Goal: Information Seeking & Learning: Compare options

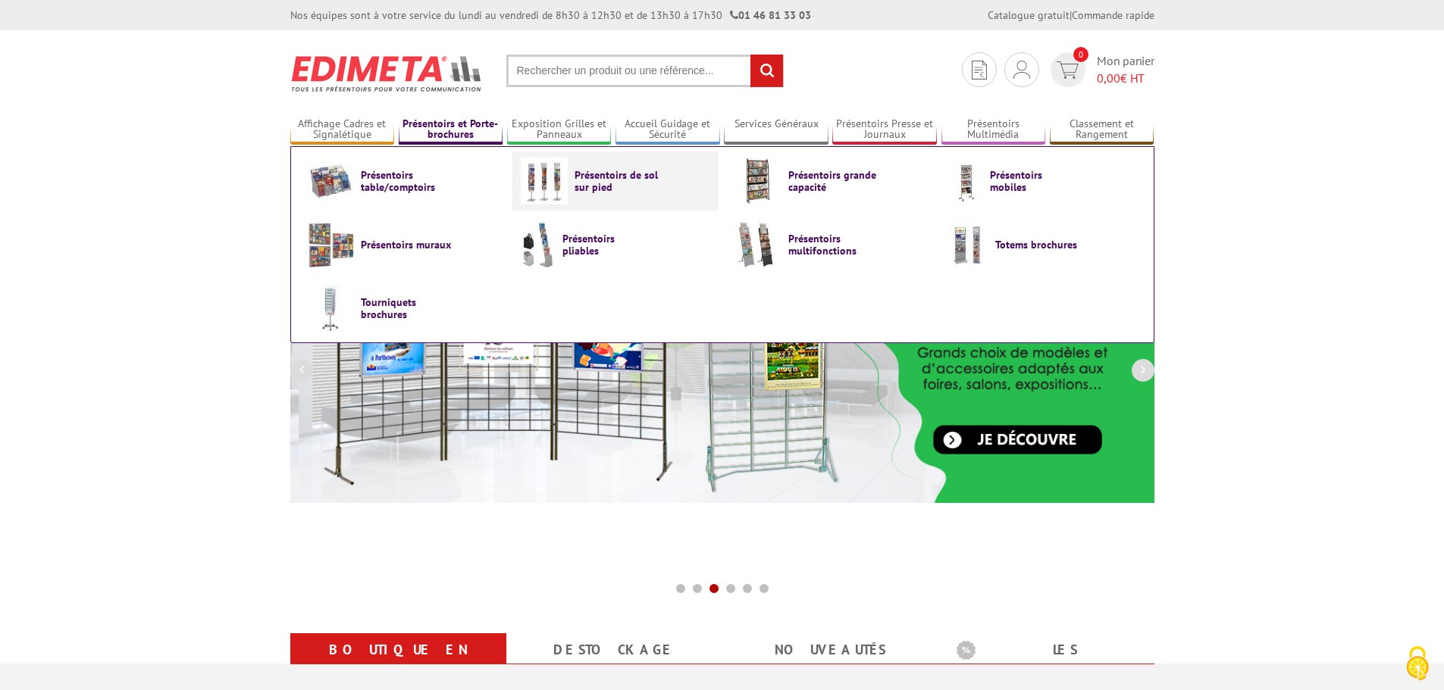
click at [580, 186] on span "Présentoirs de sol sur pied" at bounding box center [619, 181] width 91 height 24
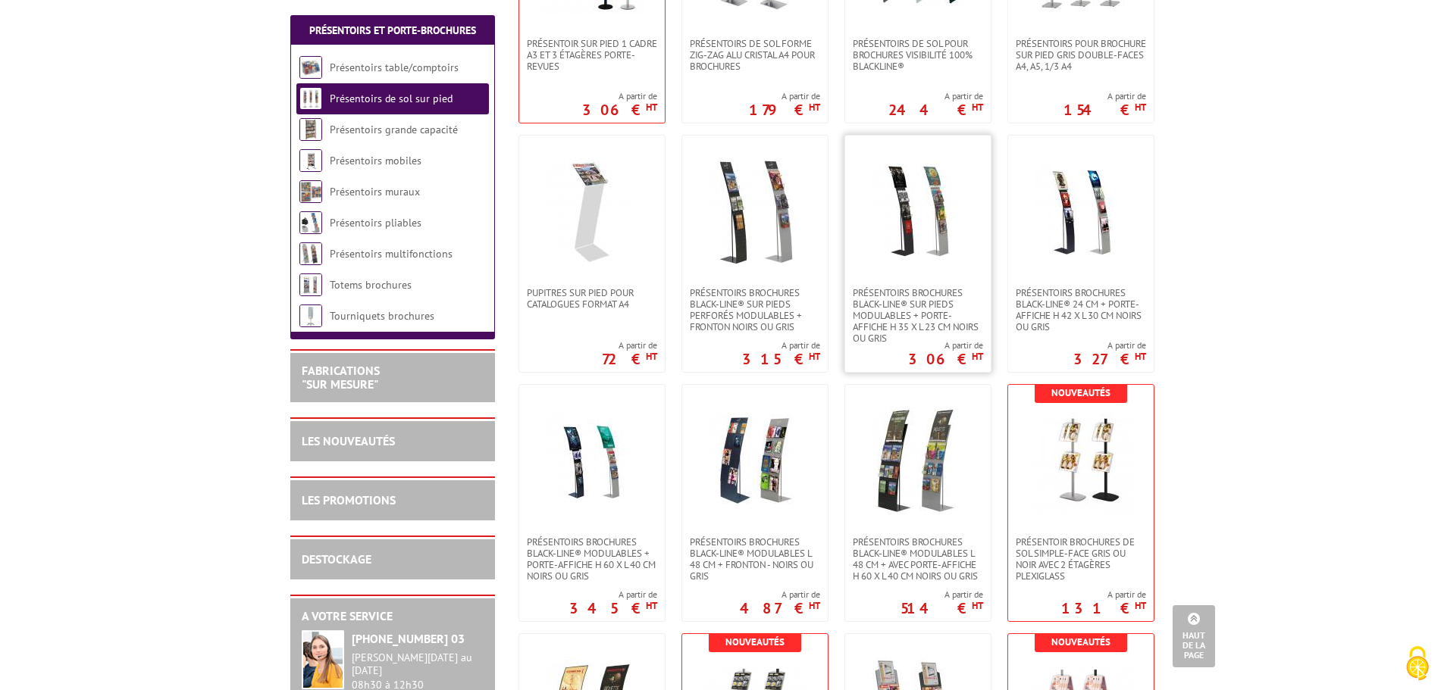
scroll to position [1061, 0]
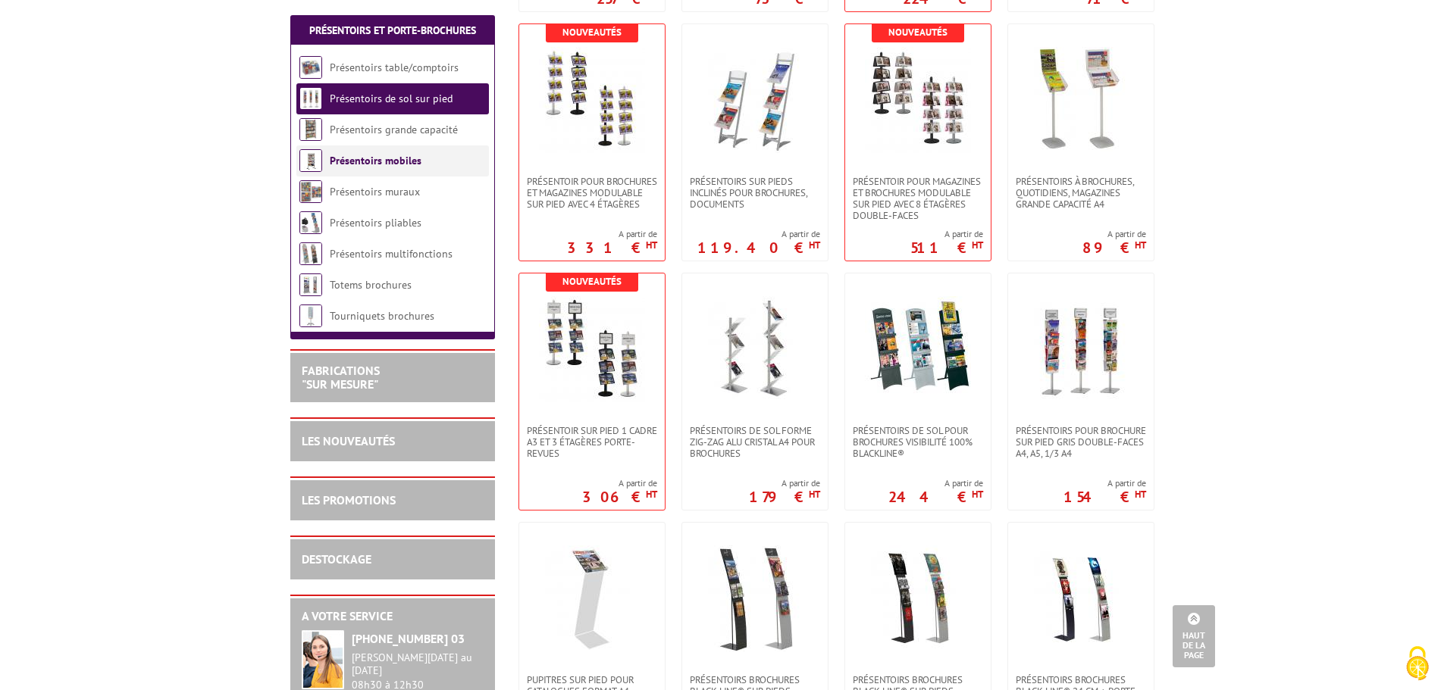
click at [405, 162] on link "Présentoirs mobiles" at bounding box center [376, 161] width 92 height 14
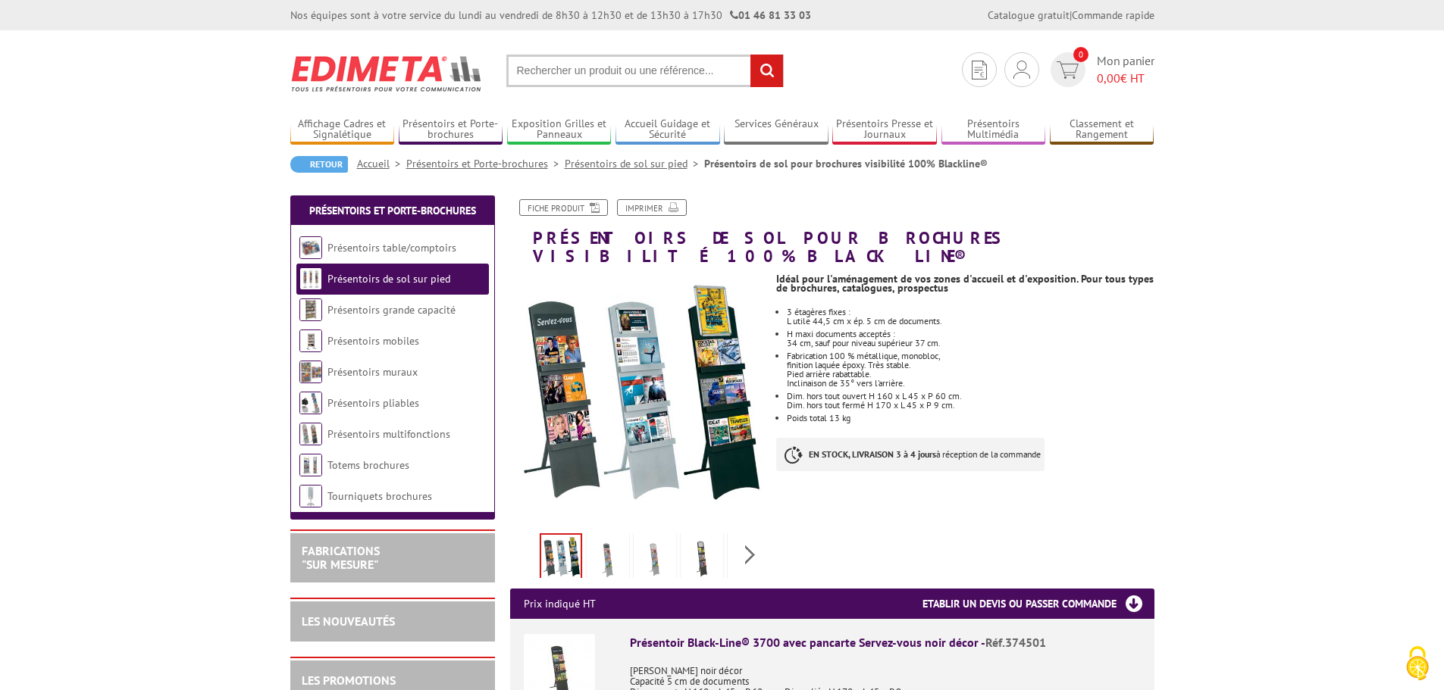
click at [604, 543] on img at bounding box center [608, 560] width 36 height 47
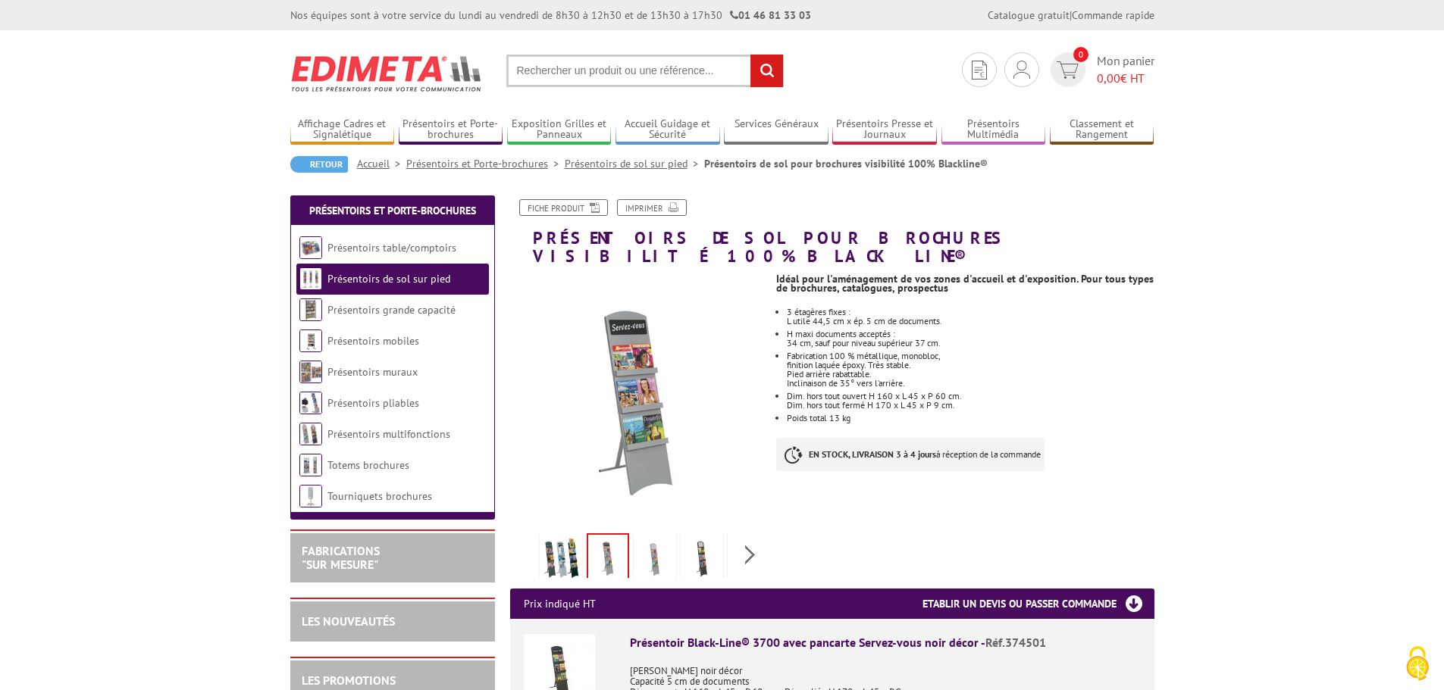
click at [655, 543] on img at bounding box center [655, 560] width 36 height 47
click at [706, 541] on img at bounding box center [702, 560] width 36 height 47
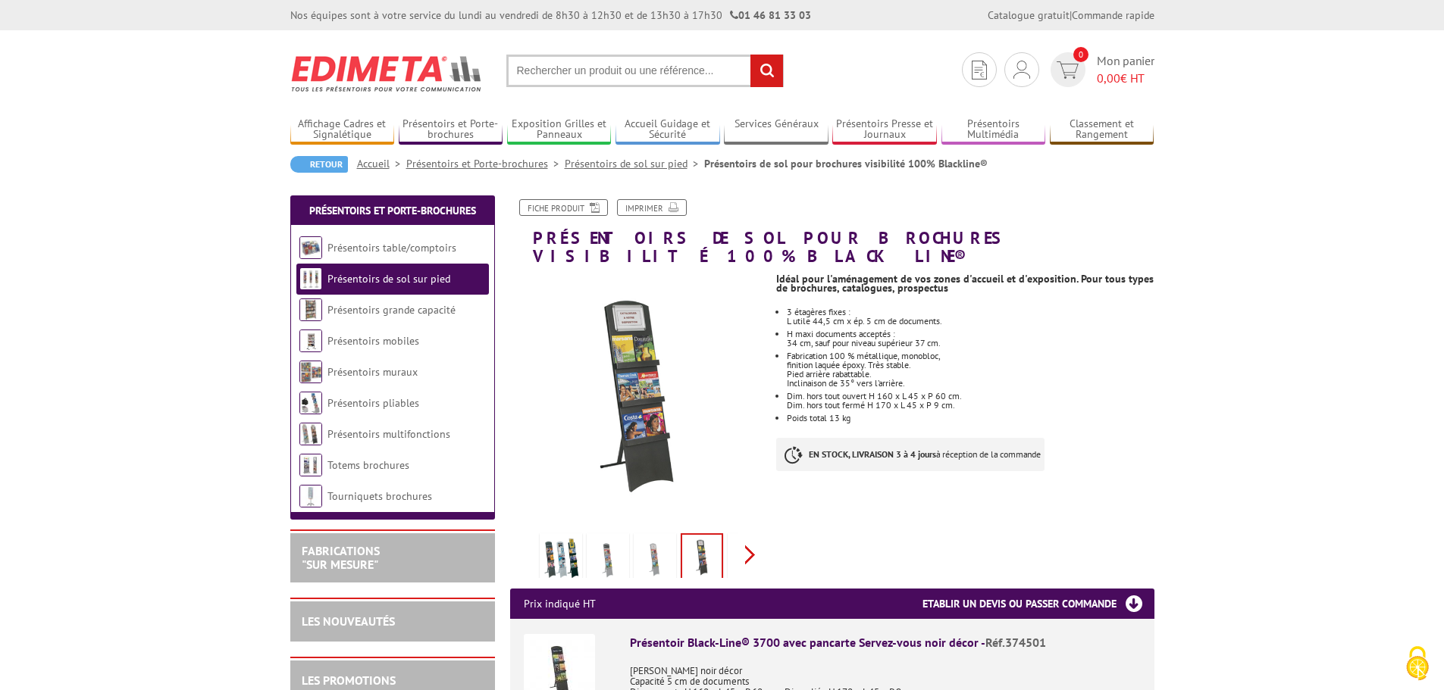
click at [747, 540] on div "Previous Next" at bounding box center [637, 554] width 255 height 53
click at [677, 545] on img at bounding box center [667, 560] width 36 height 47
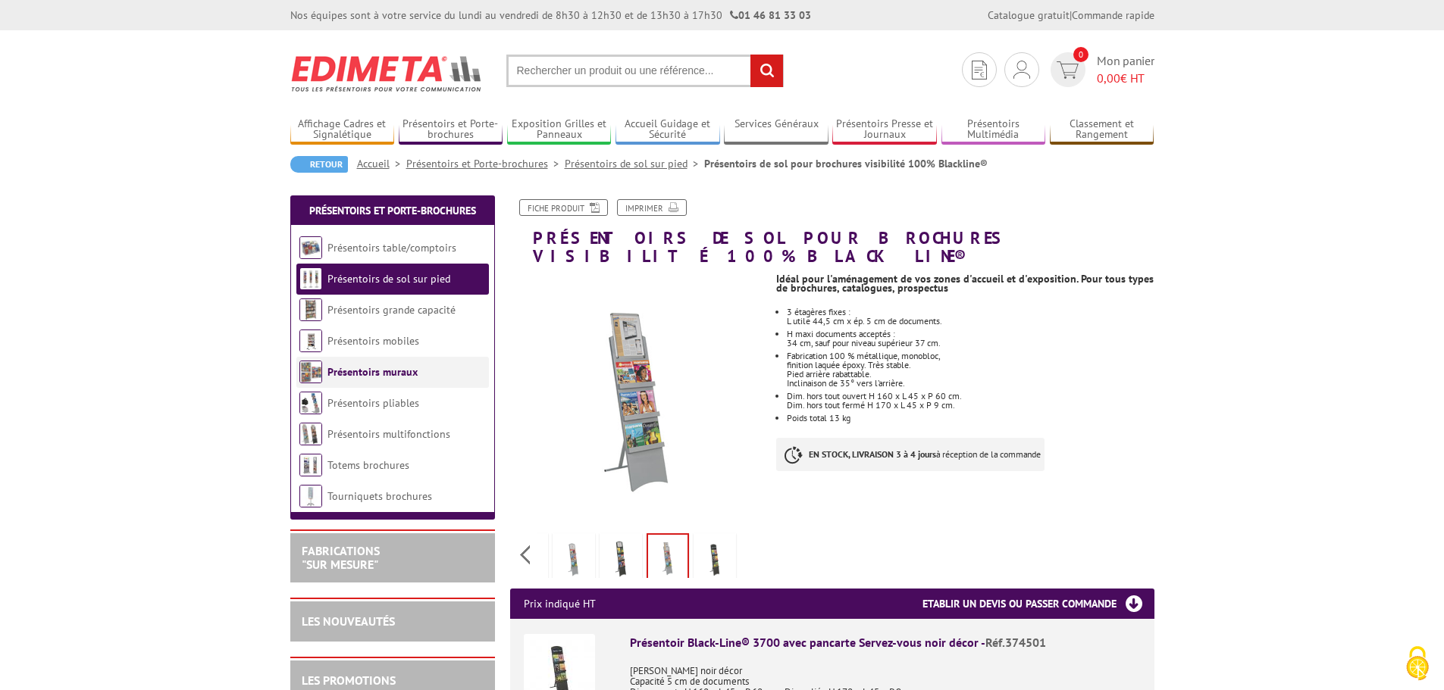
click at [331, 367] on link "Présentoirs muraux" at bounding box center [372, 372] width 90 height 14
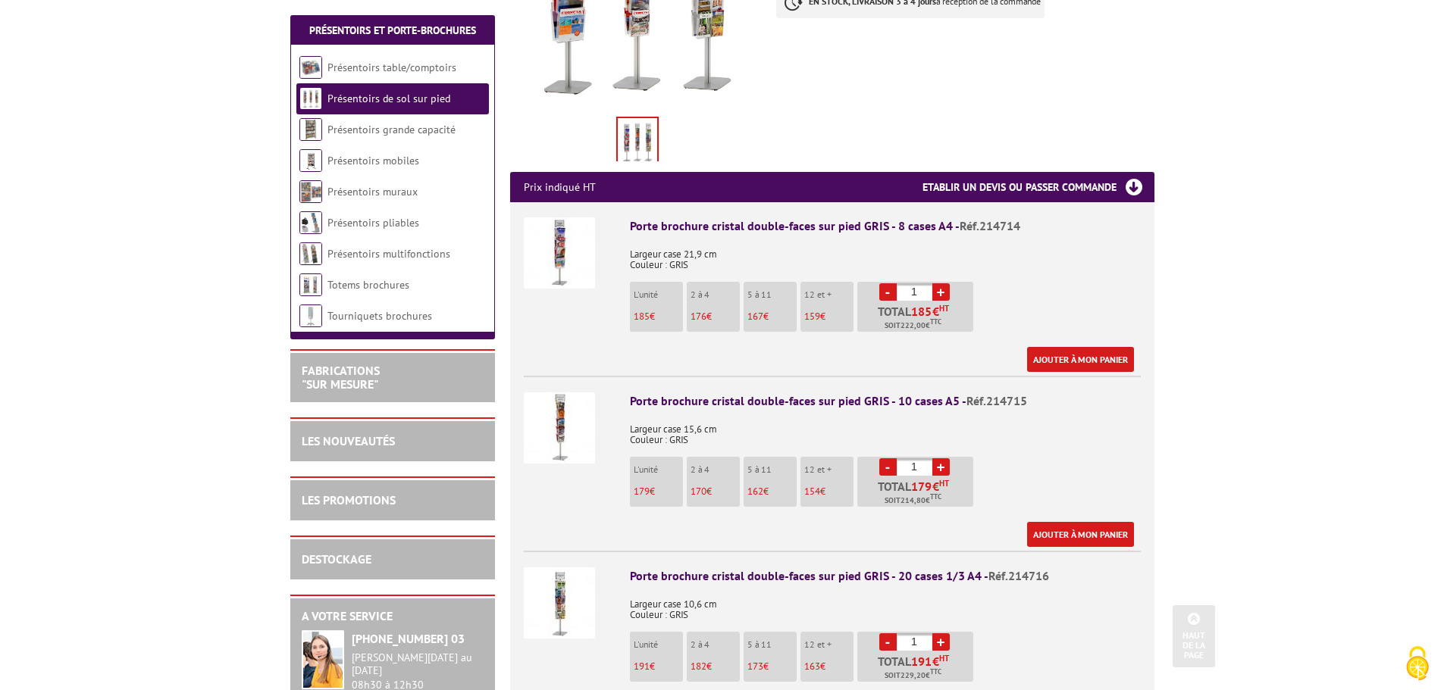
scroll to position [455, 0]
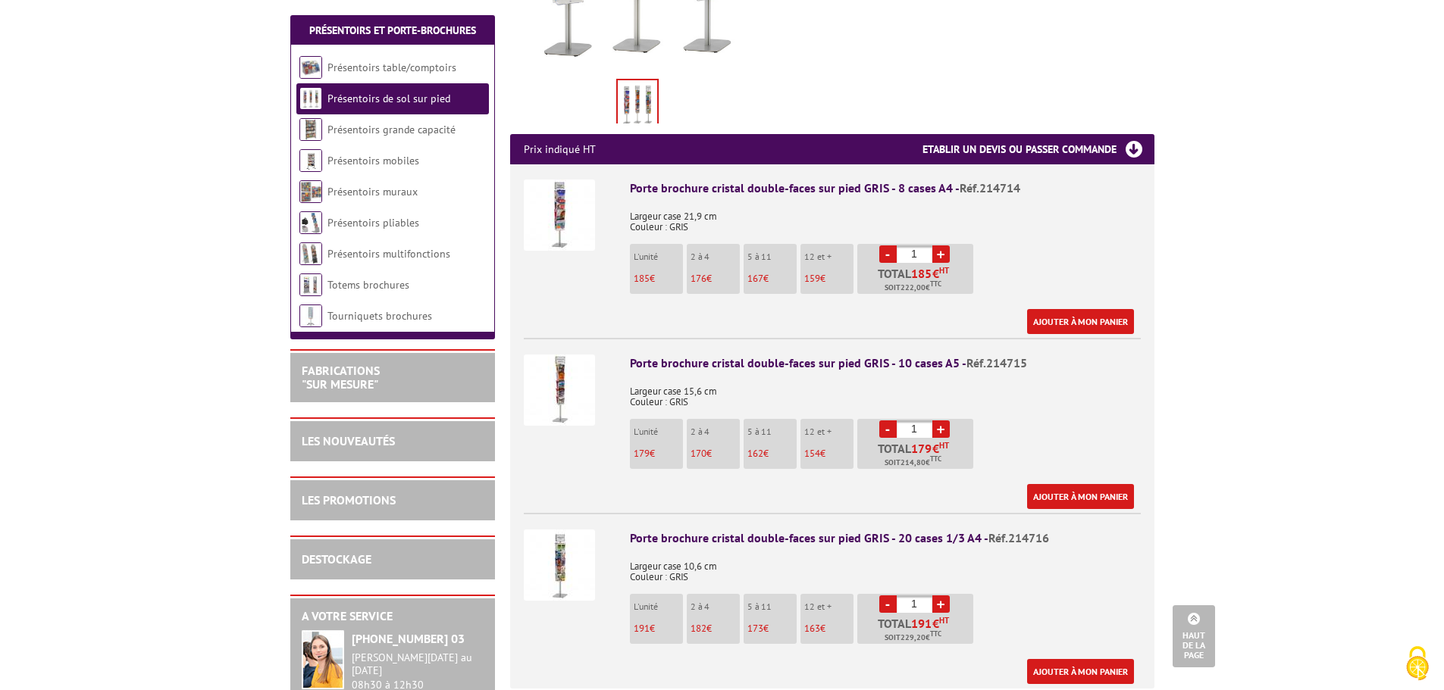
click at [657, 355] on div "Porte brochure cristal double-faces sur pied GRIS - 10 cases A5 - Réf.214715 La…" at bounding box center [885, 432] width 511 height 155
click at [557, 383] on img at bounding box center [559, 390] width 71 height 71
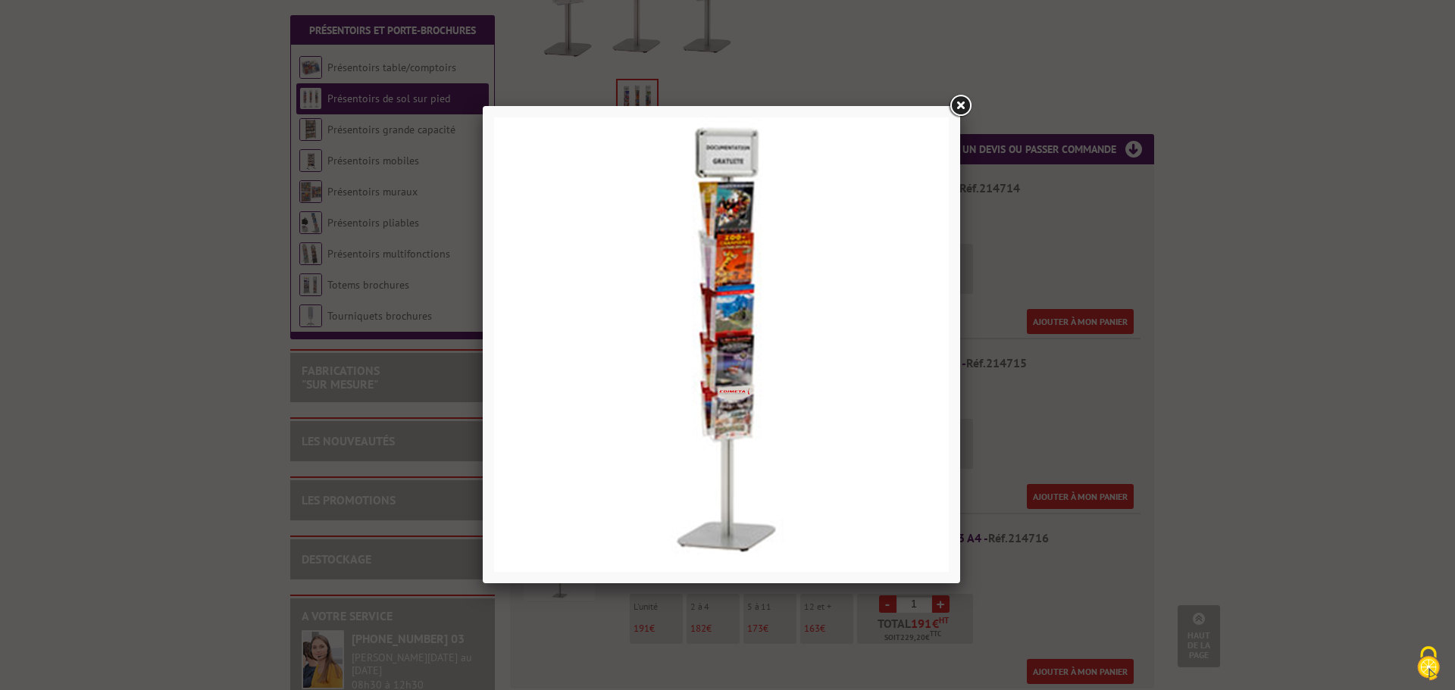
click at [757, 311] on img at bounding box center [721, 344] width 455 height 455
click at [637, 342] on img at bounding box center [721, 344] width 455 height 455
click at [966, 104] on link at bounding box center [959, 105] width 27 height 27
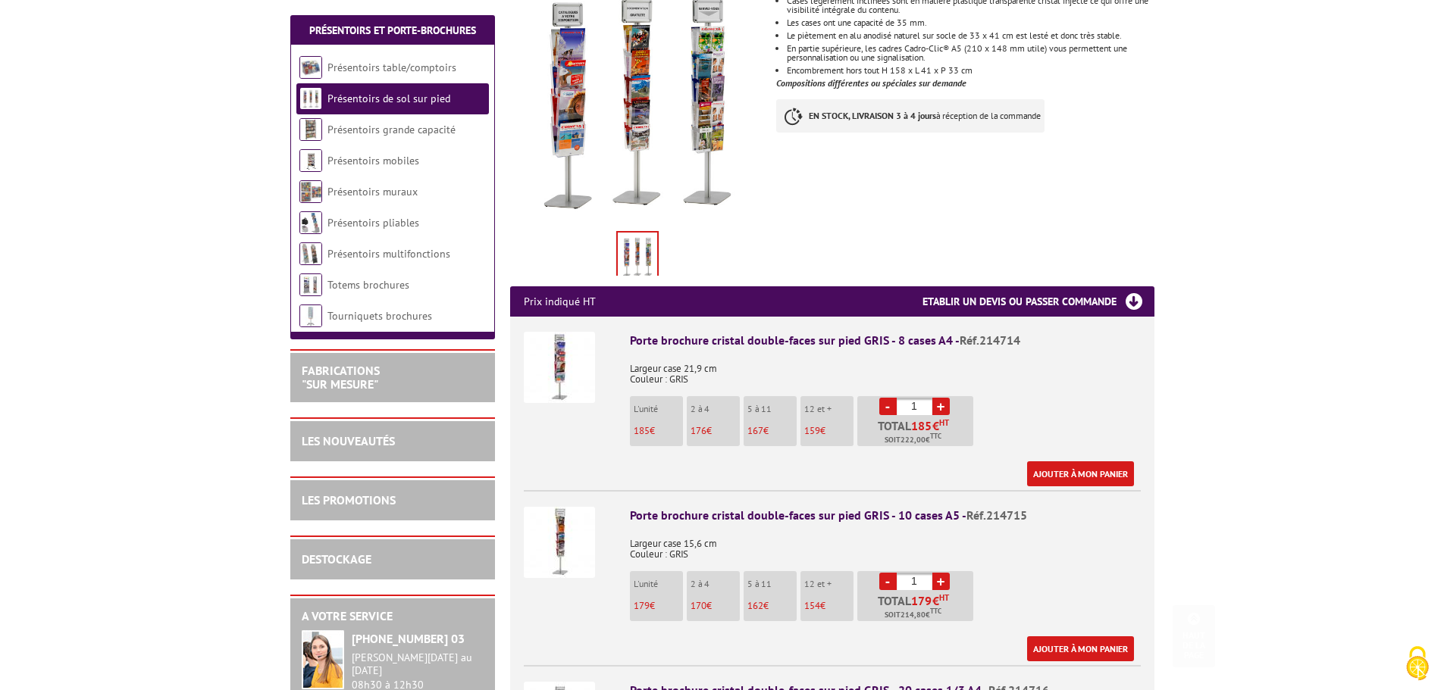
scroll to position [303, 0]
click at [582, 523] on img at bounding box center [559, 541] width 71 height 71
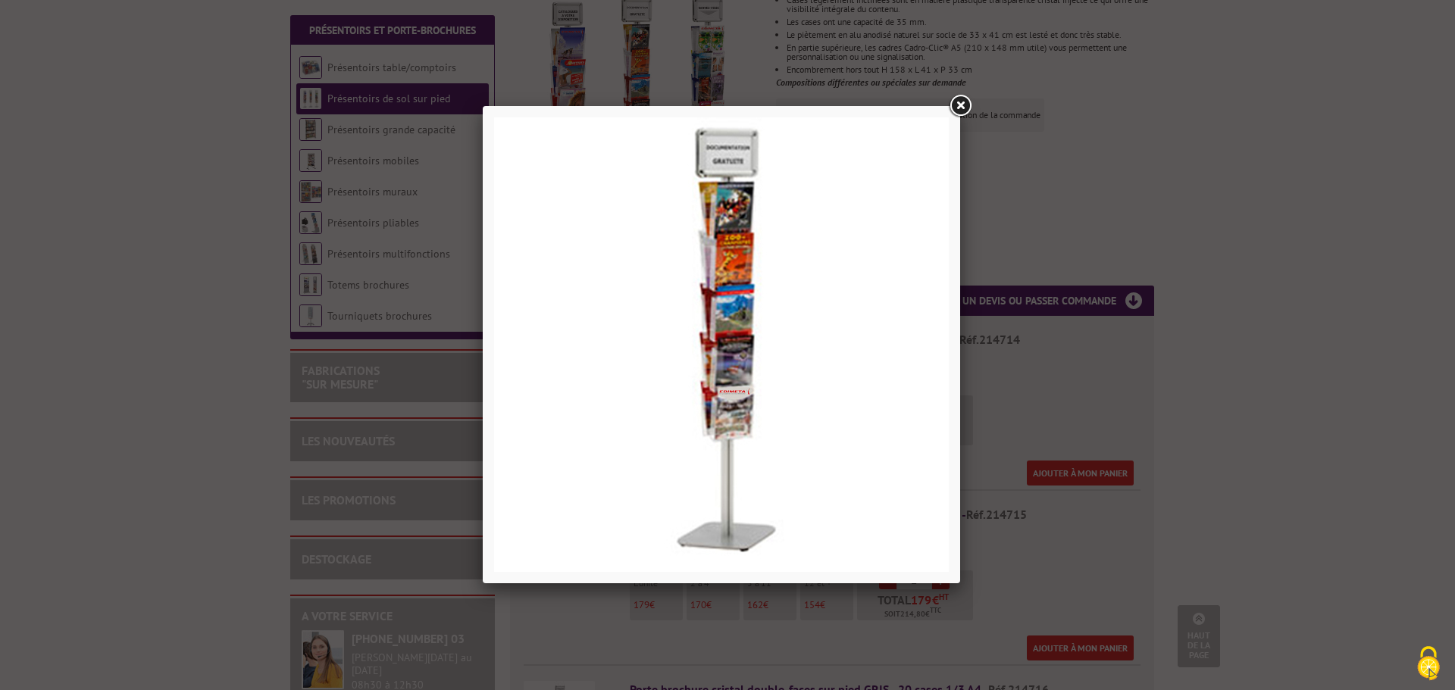
click at [956, 106] on link at bounding box center [959, 105] width 27 height 27
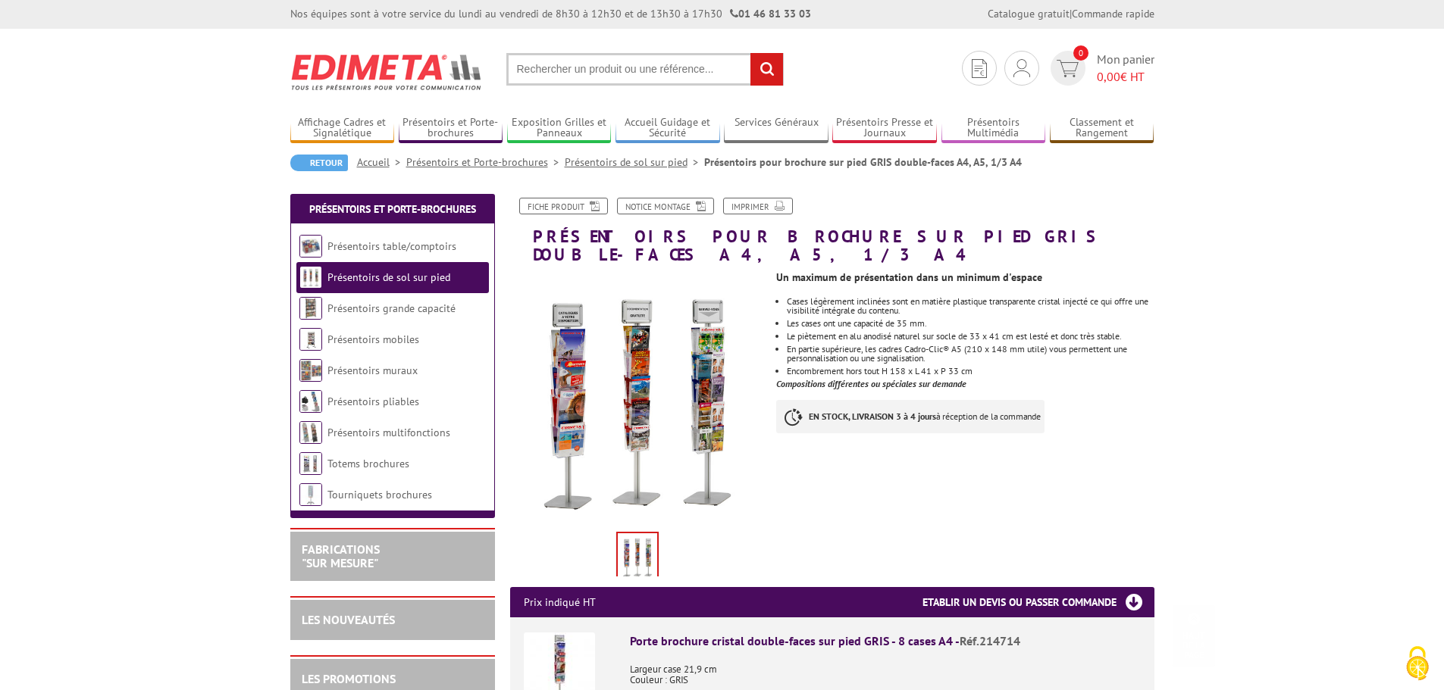
scroll to position [0, 0]
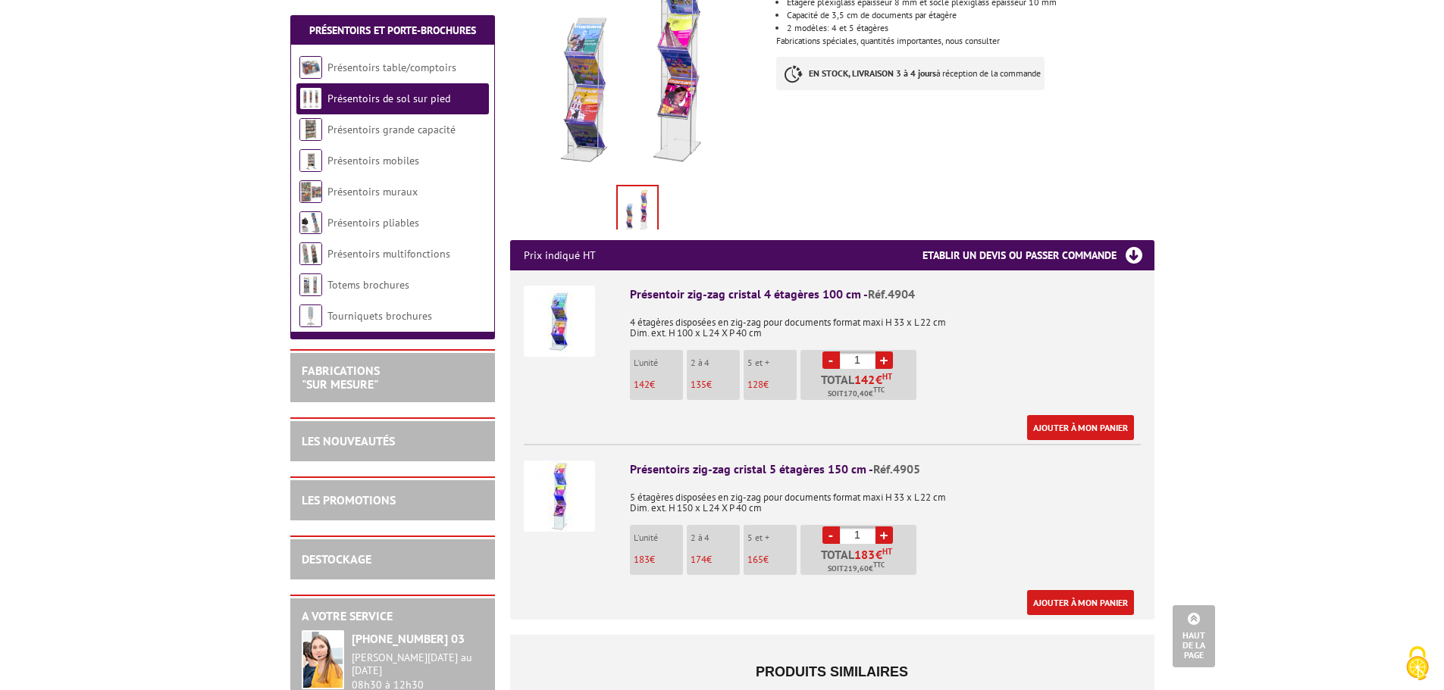
scroll to position [76, 0]
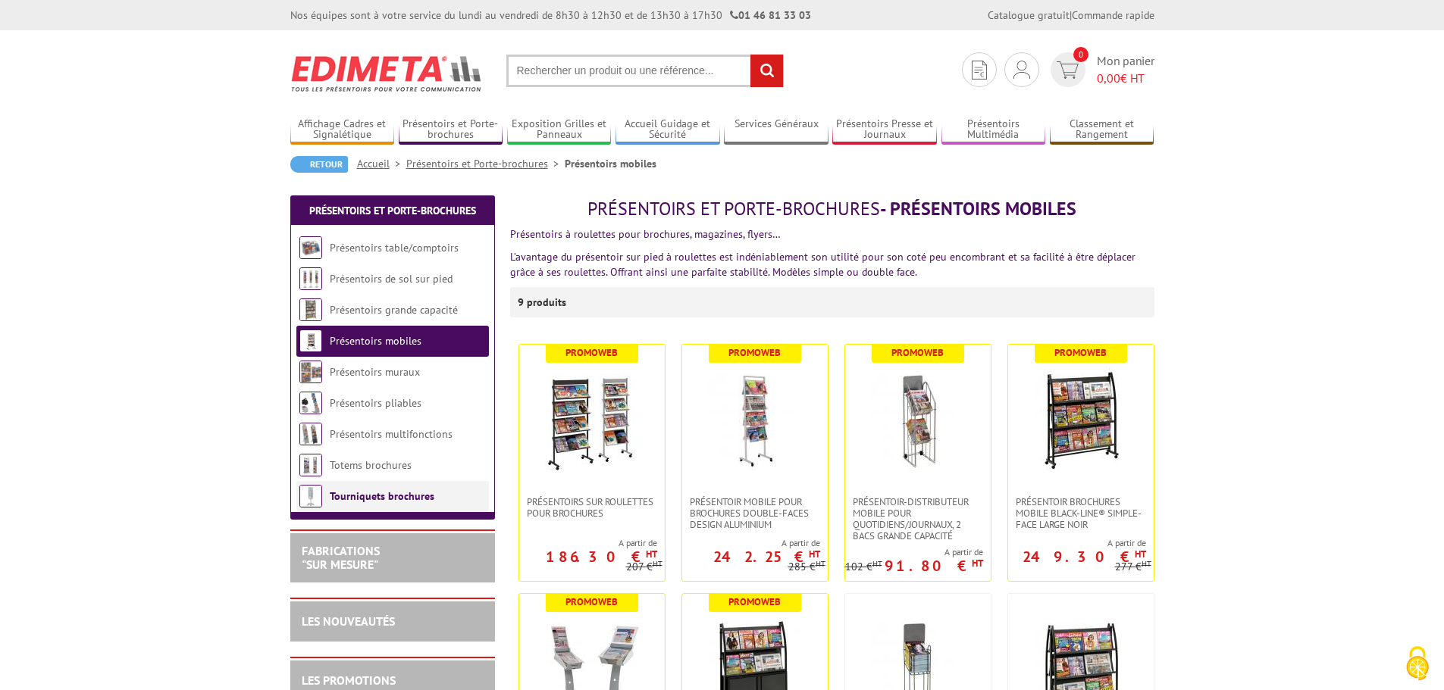
click at [405, 495] on link "Tourniquets brochures" at bounding box center [382, 497] width 105 height 14
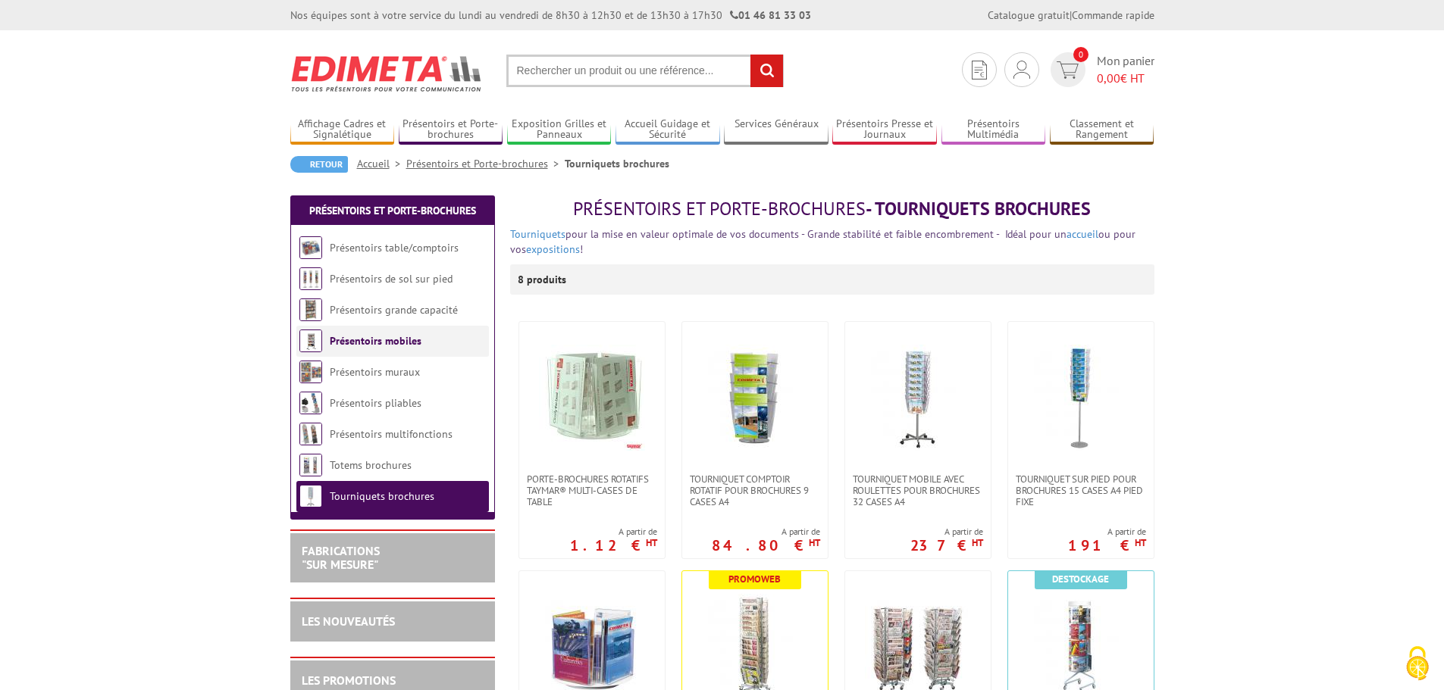
click at [442, 353] on li "Présentoirs mobiles" at bounding box center [392, 341] width 192 height 31
click at [392, 346] on link "Présentoirs mobiles" at bounding box center [376, 341] width 92 height 14
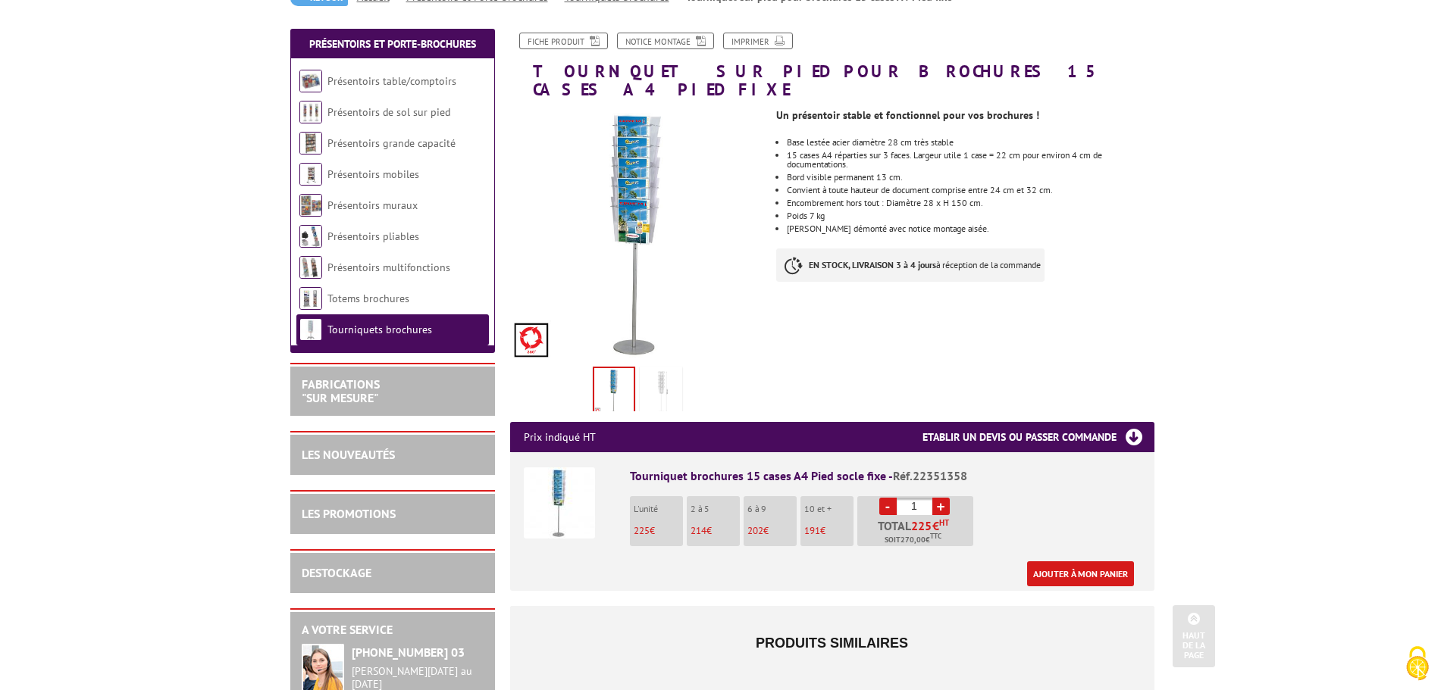
scroll to position [152, 0]
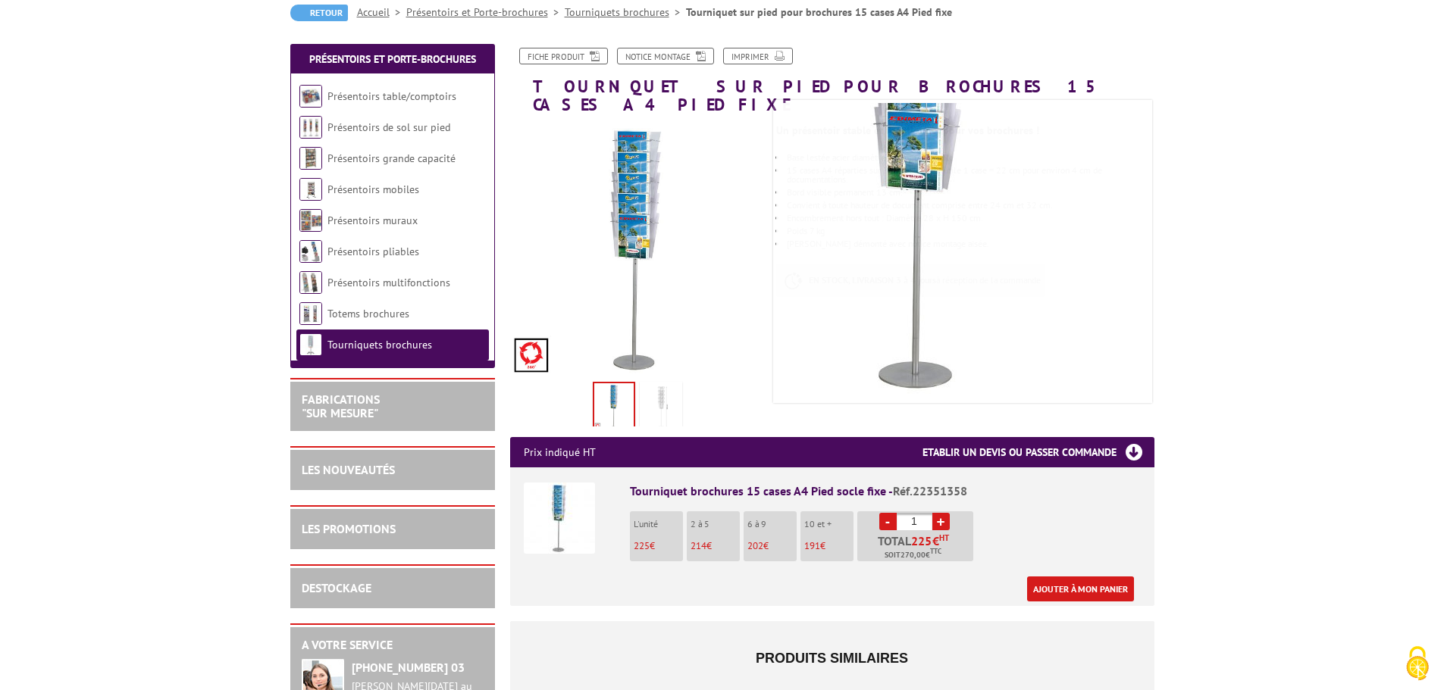
click at [672, 385] on img at bounding box center [661, 408] width 36 height 47
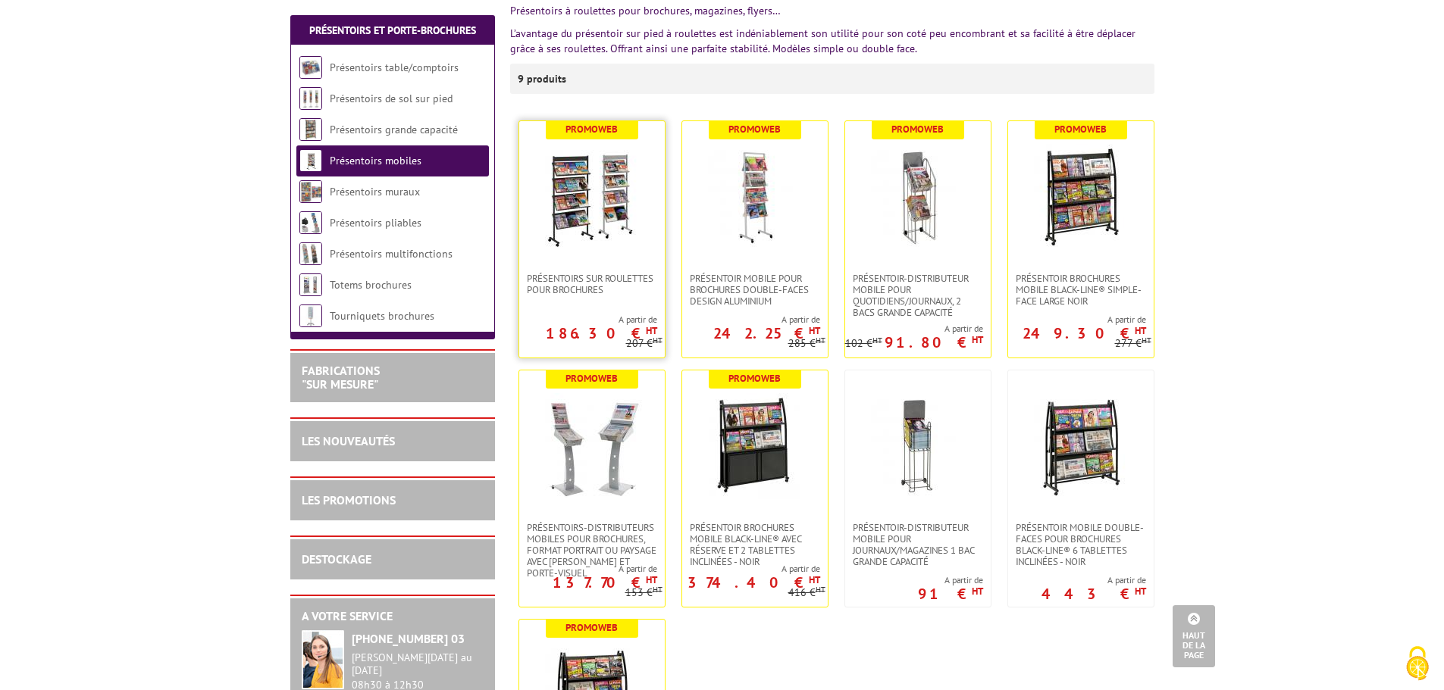
scroll to position [227, 0]
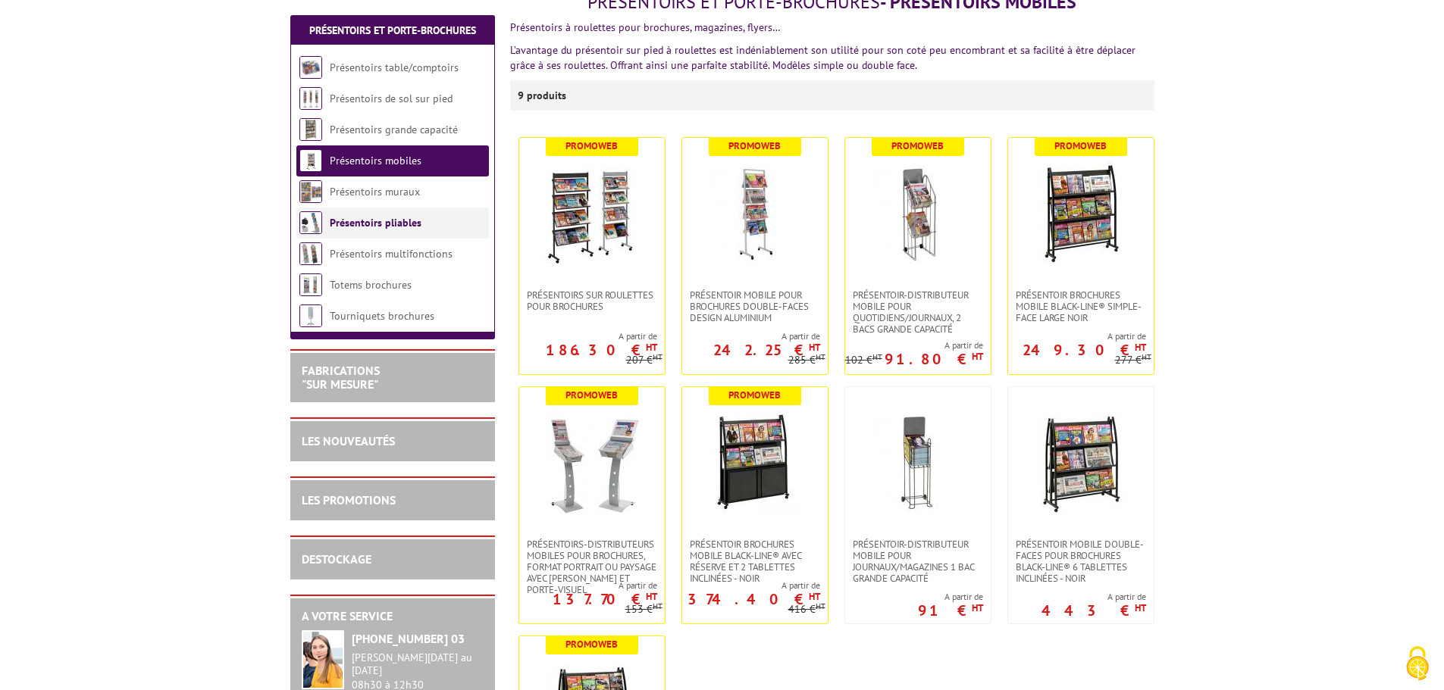
click at [394, 224] on link "Présentoirs pliables" at bounding box center [376, 223] width 92 height 14
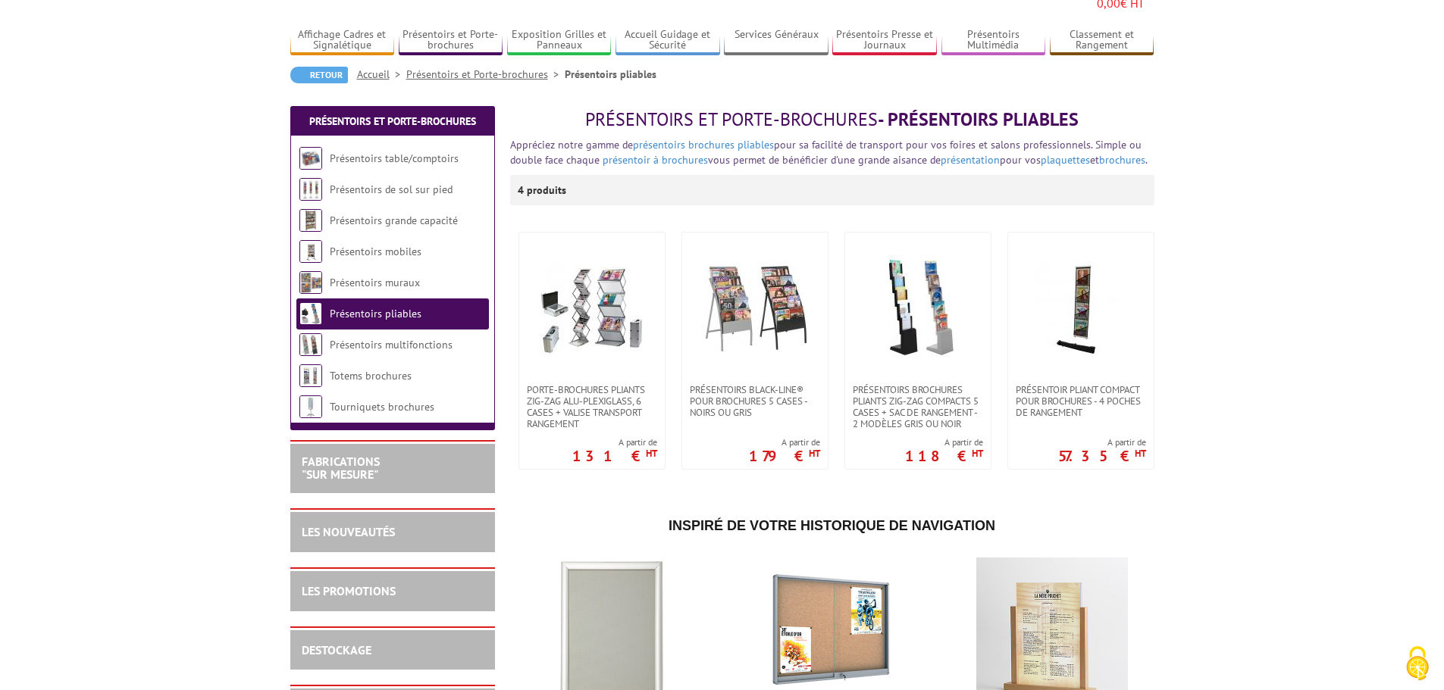
scroll to position [152, 0]
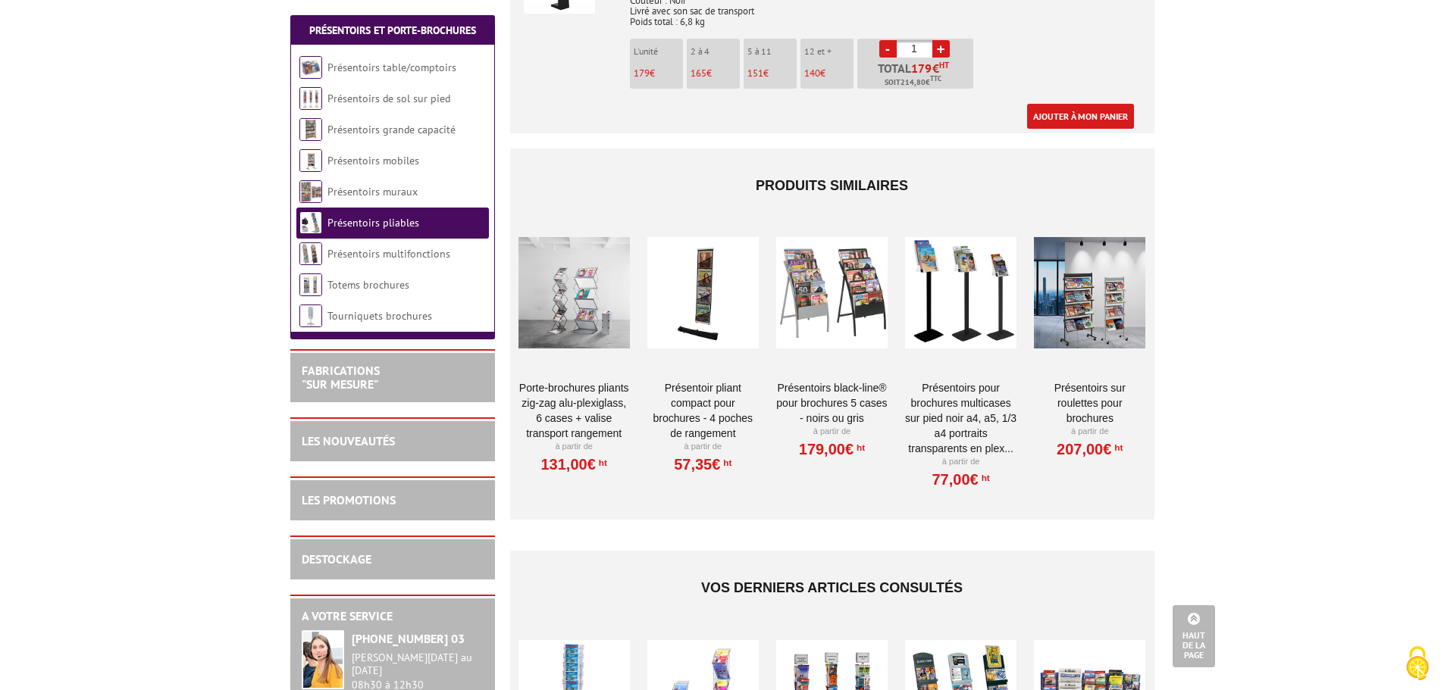
scroll to position [834, 0]
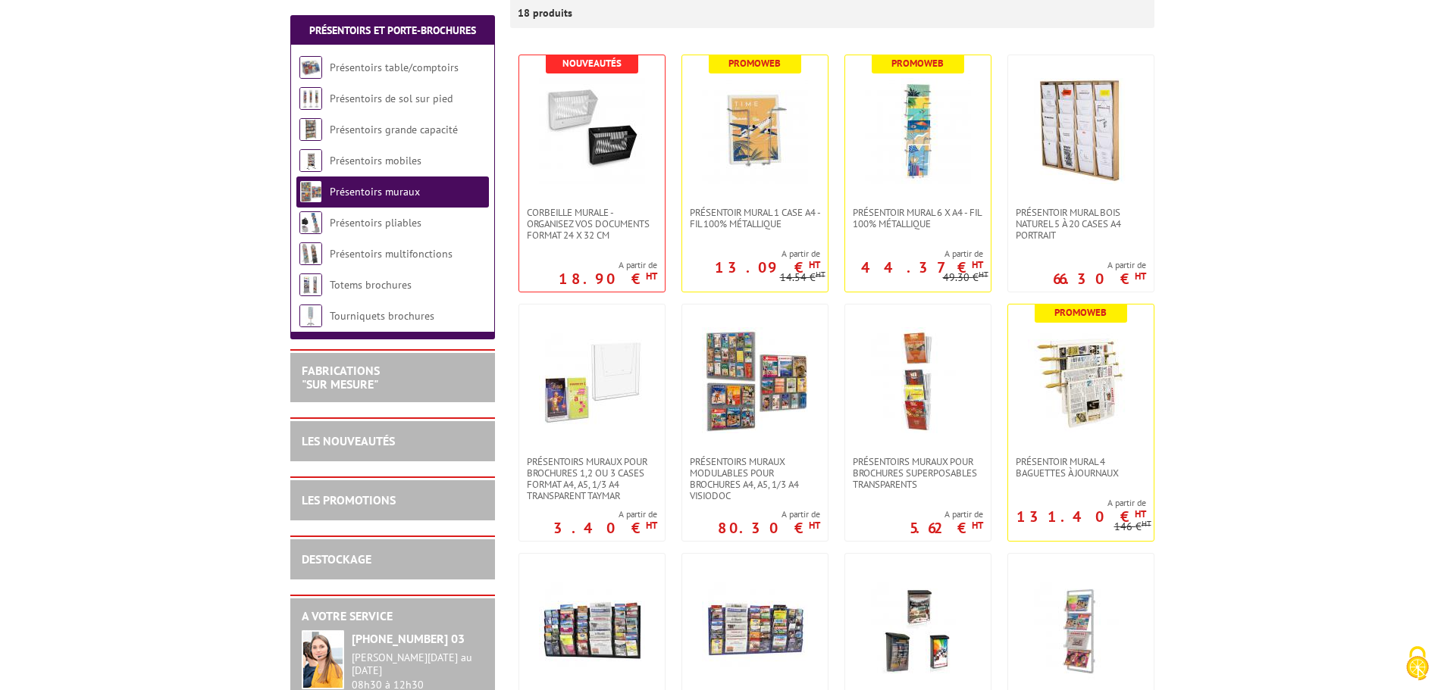
scroll to position [303, 0]
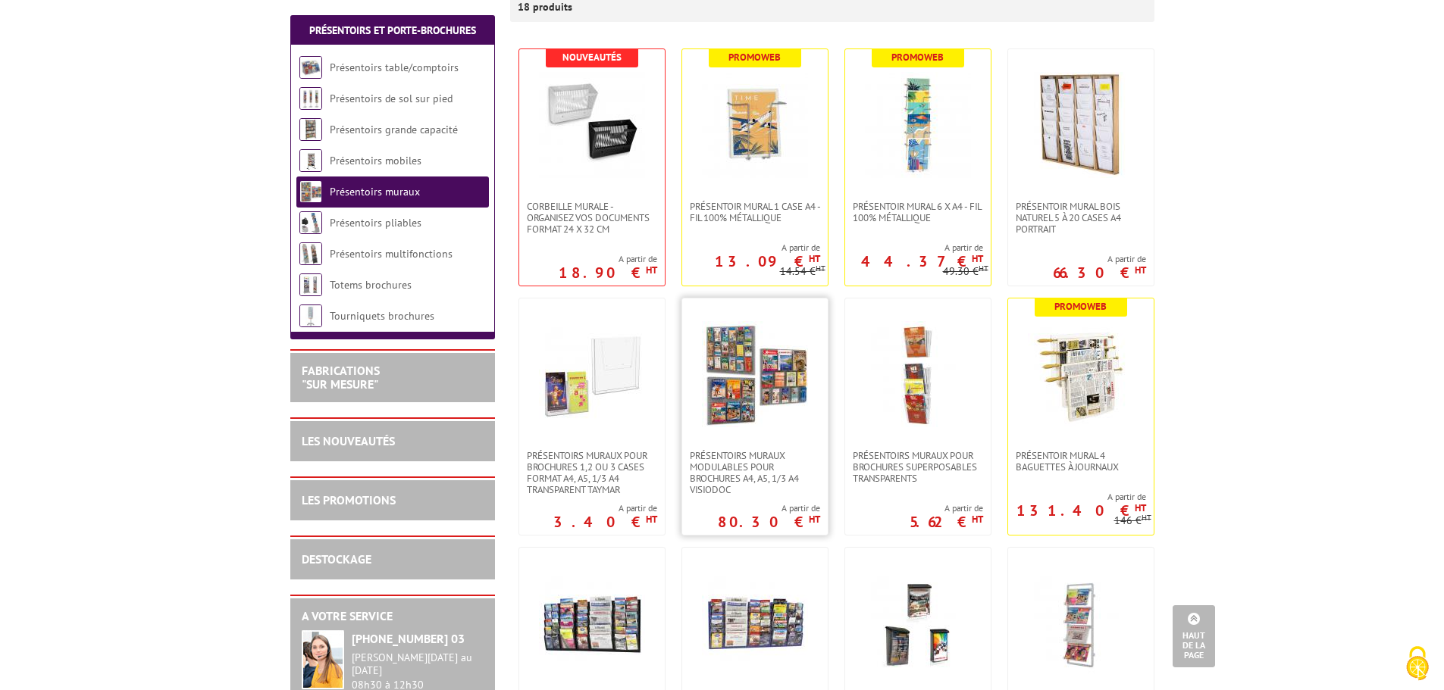
click at [765, 418] on img at bounding box center [755, 374] width 106 height 106
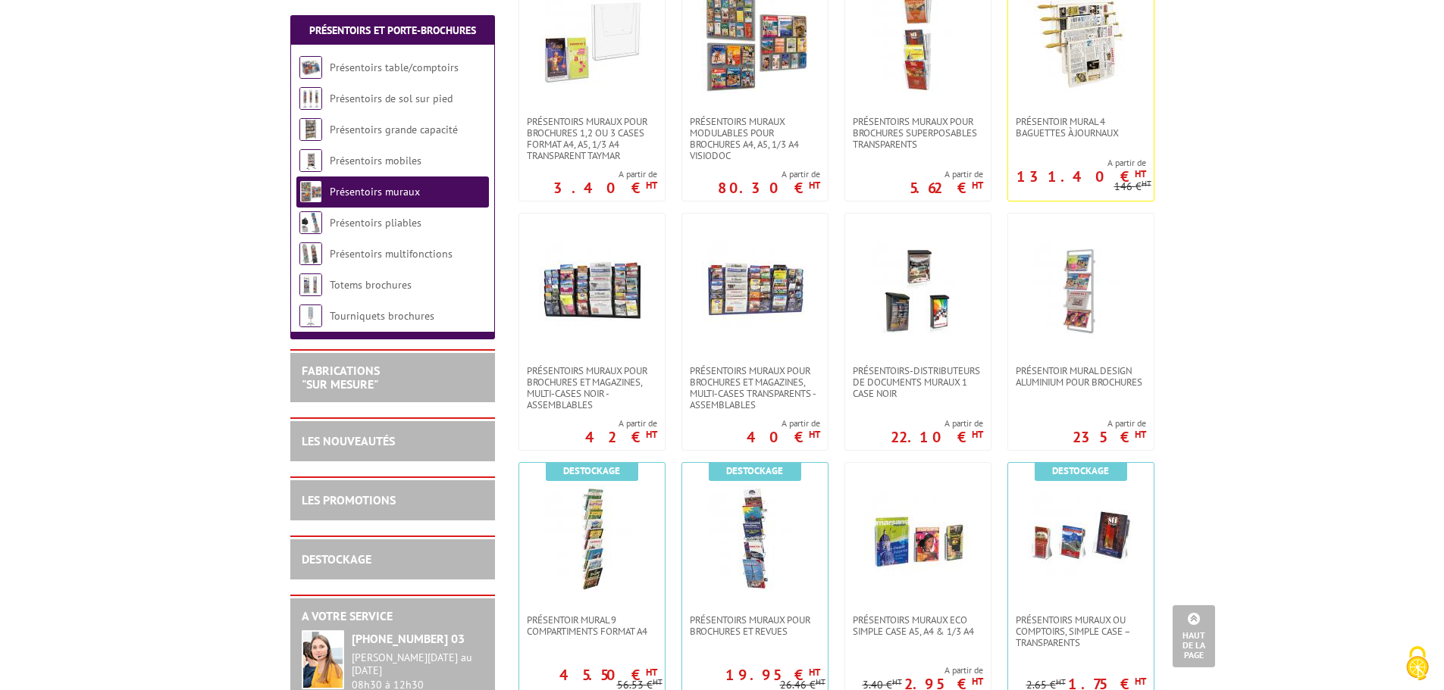
scroll to position [674, 0]
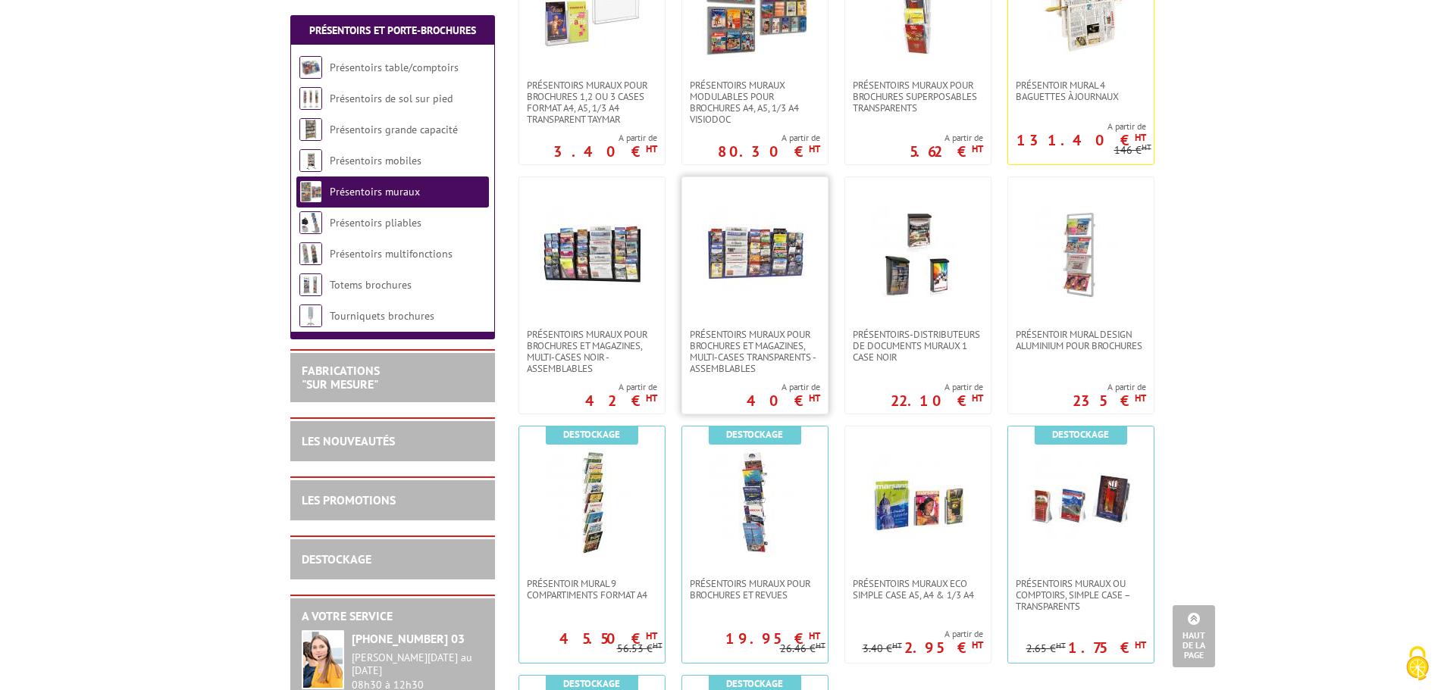
click at [740, 280] on img at bounding box center [755, 253] width 106 height 106
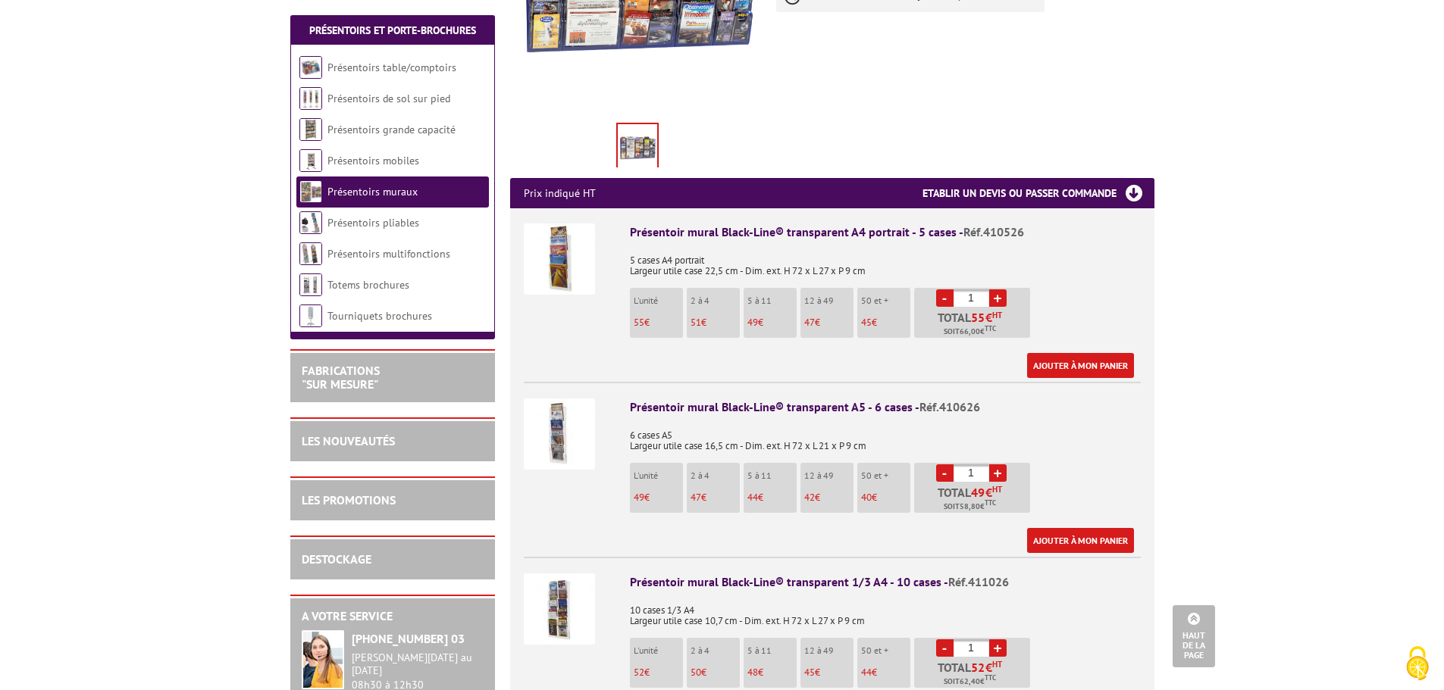
scroll to position [455, 0]
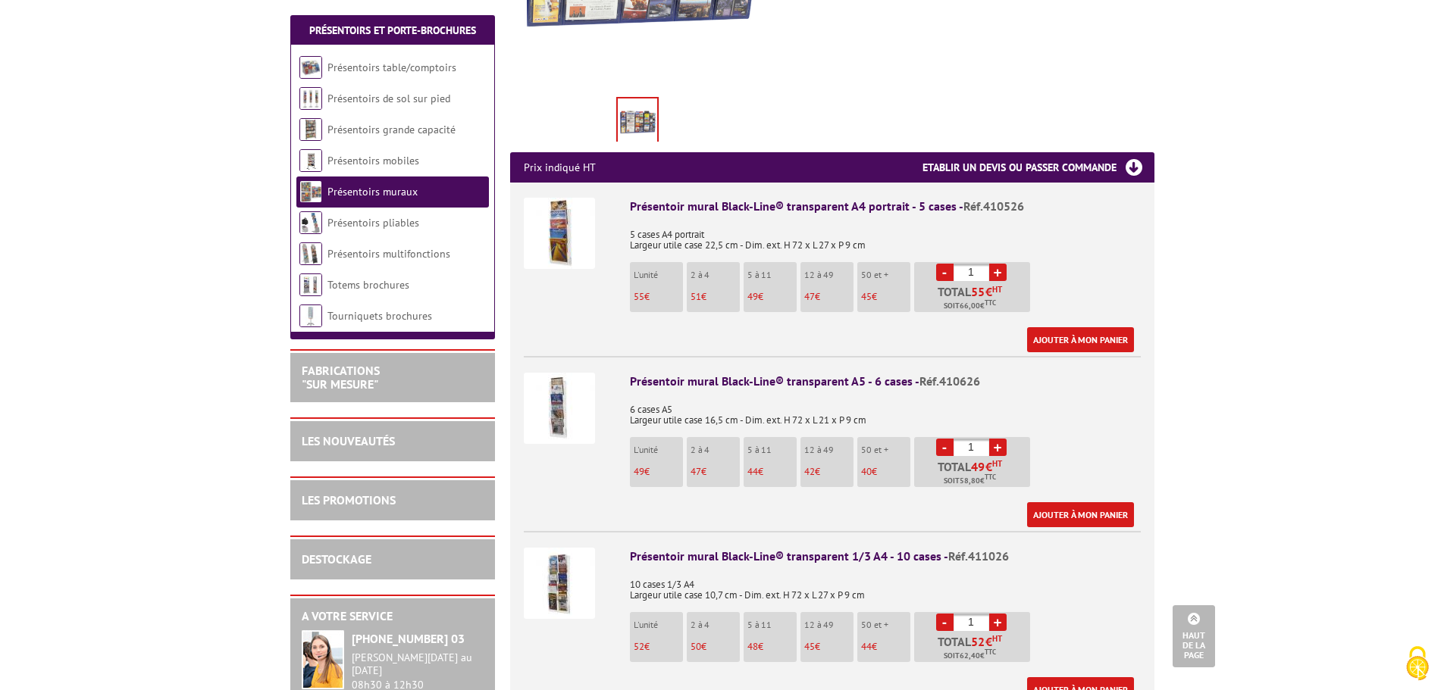
click at [550, 393] on img at bounding box center [559, 408] width 71 height 71
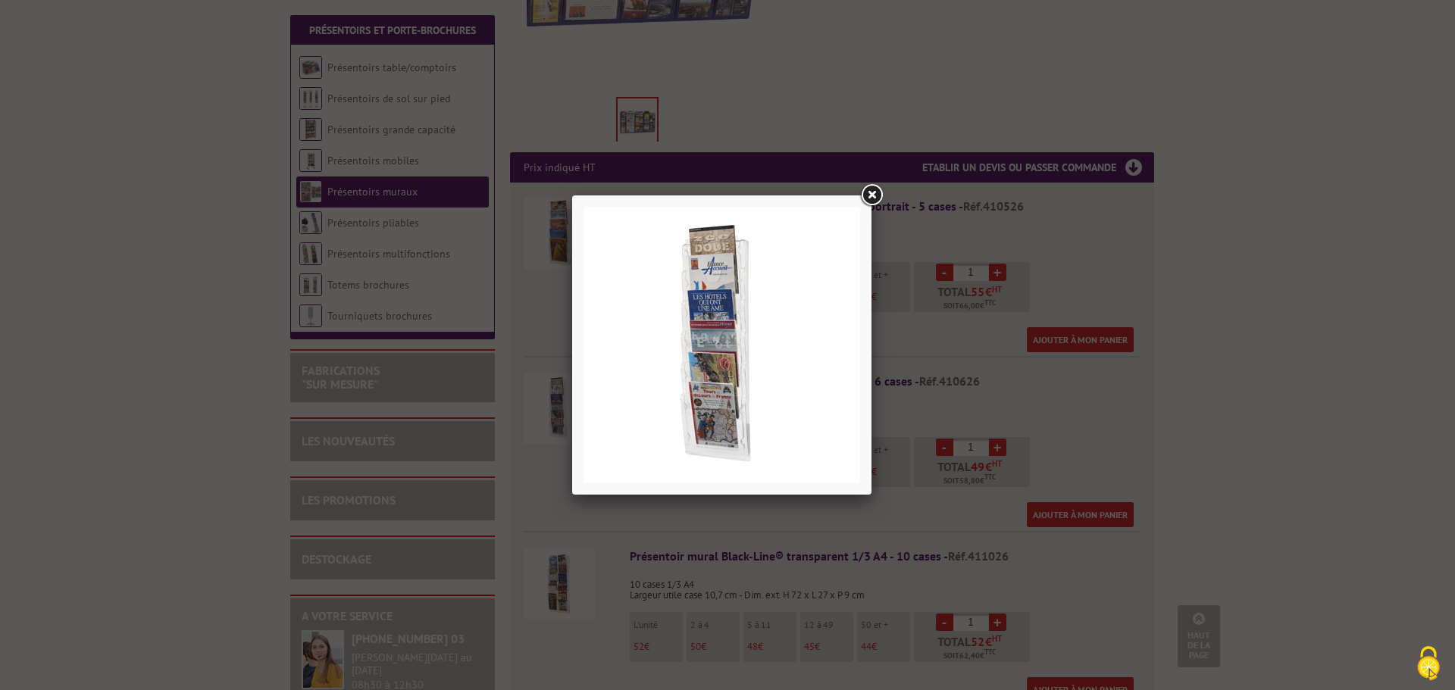
click at [873, 195] on link at bounding box center [871, 195] width 27 height 27
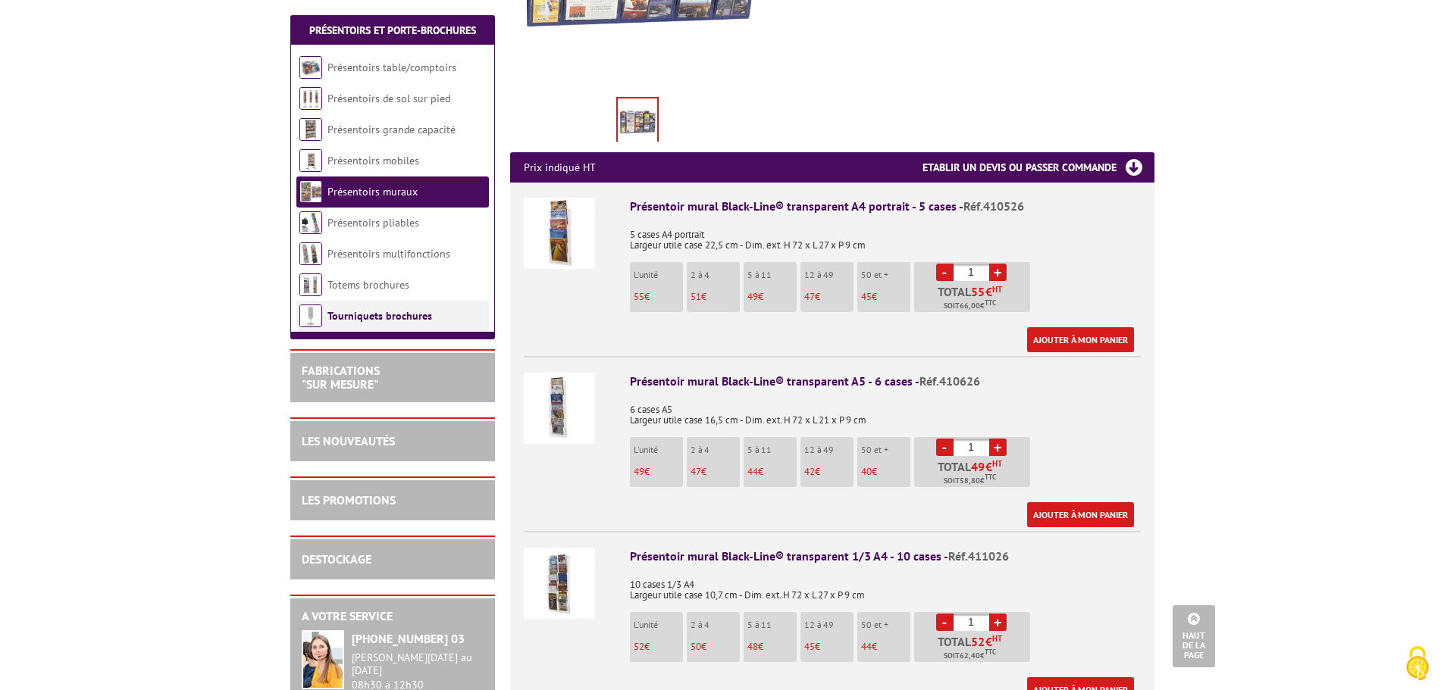
click at [358, 322] on link "Tourniquets brochures" at bounding box center [379, 316] width 105 height 14
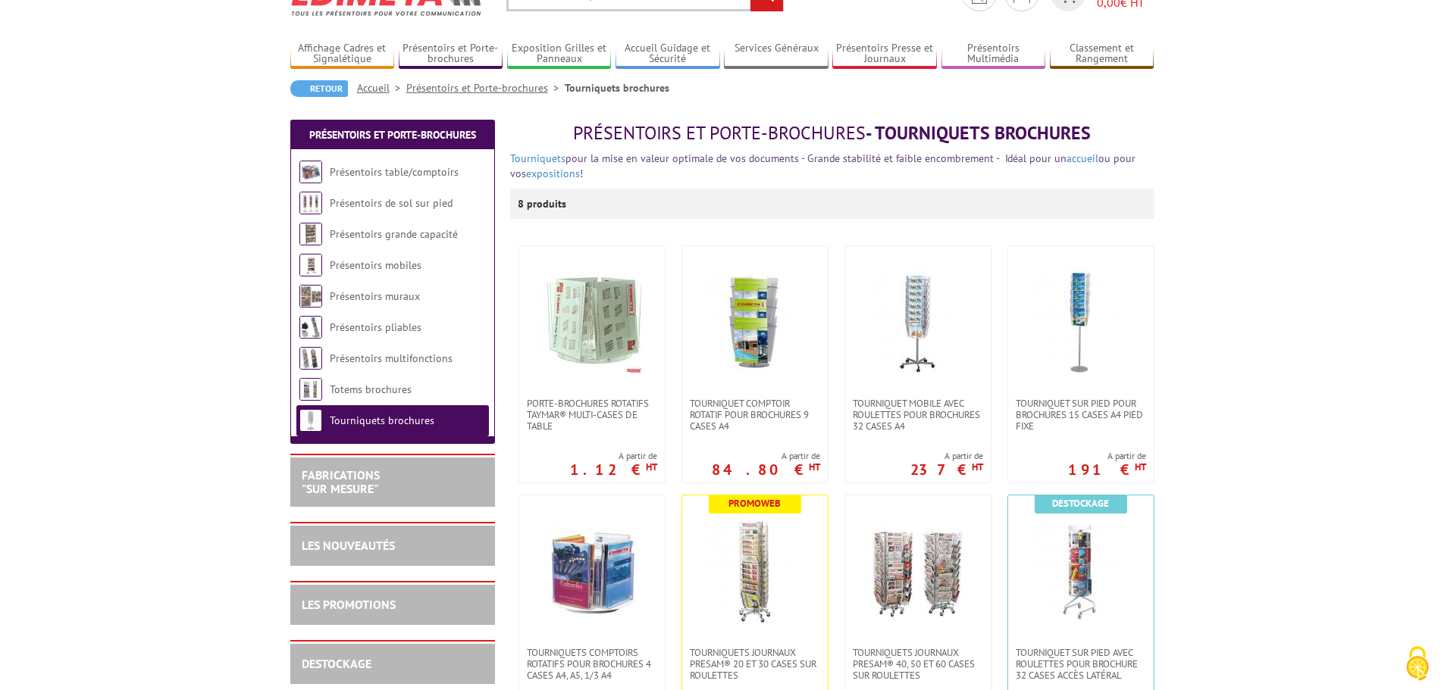
scroll to position [152, 0]
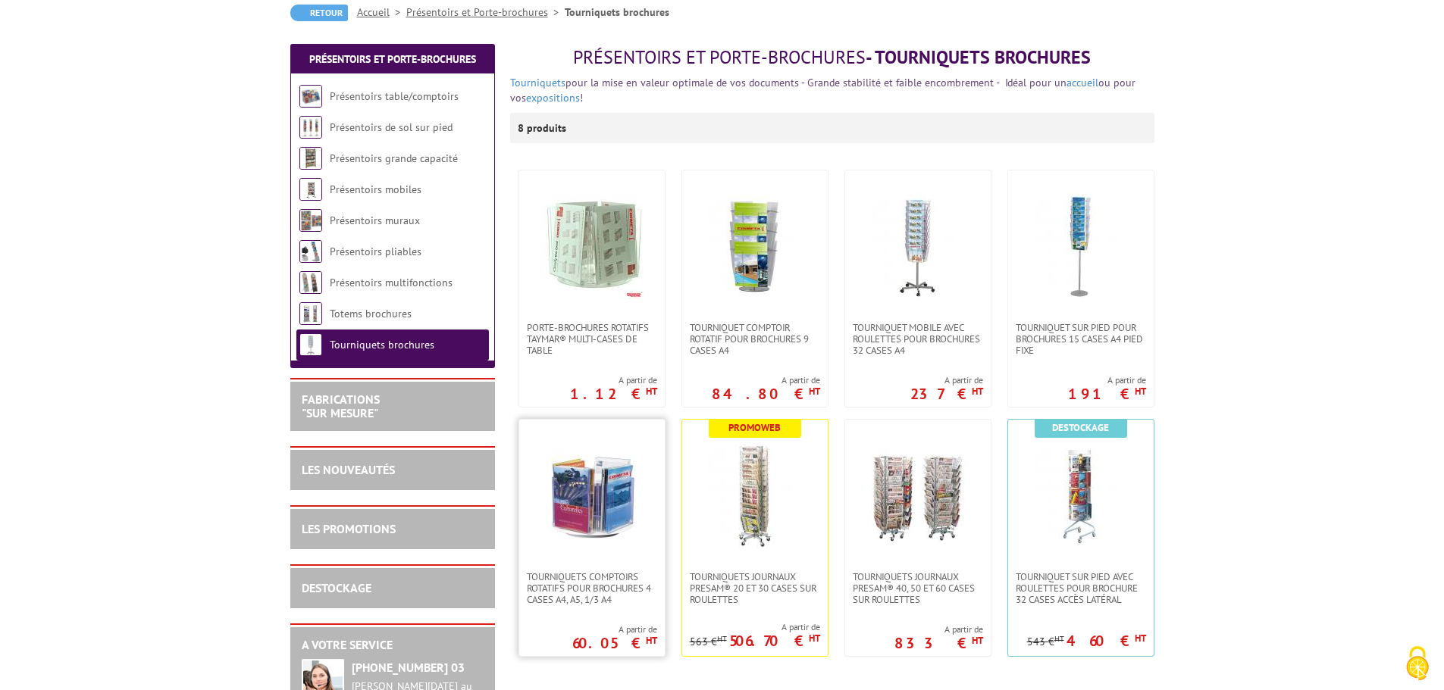
click at [577, 515] on img at bounding box center [592, 496] width 106 height 106
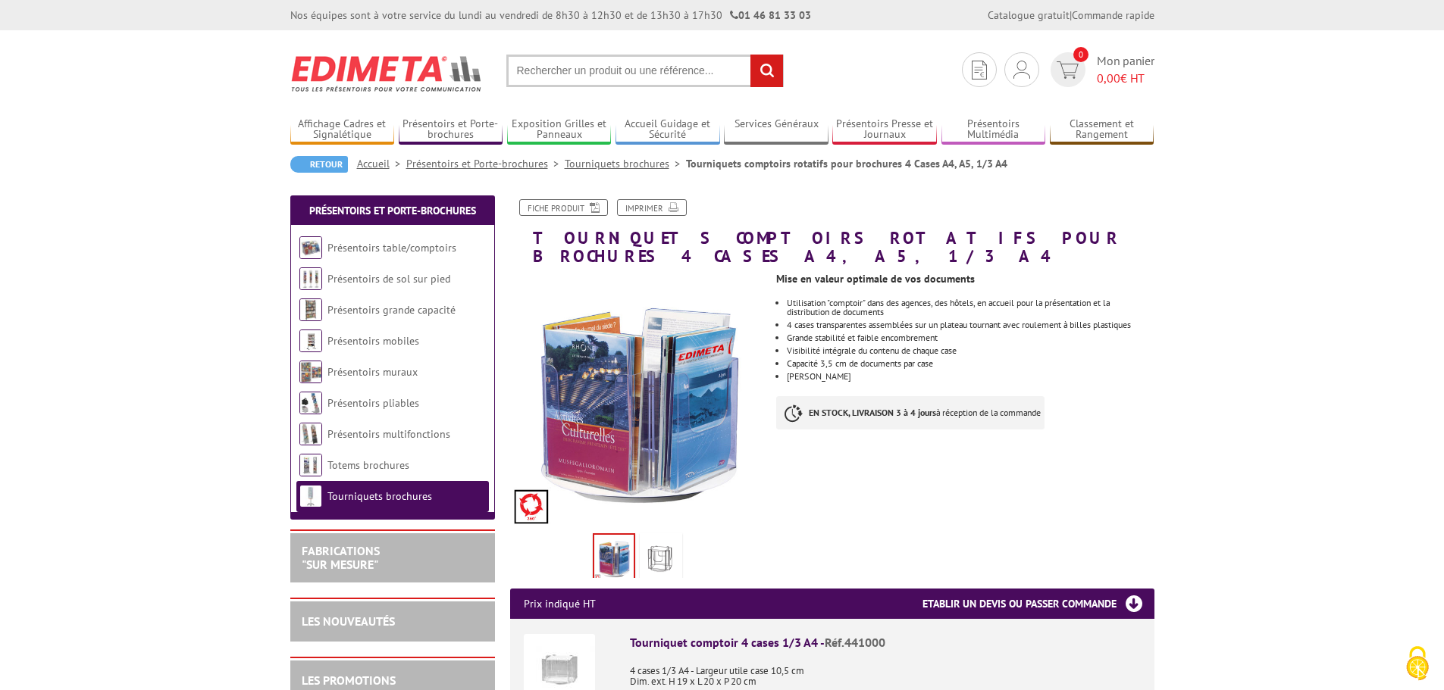
click at [674, 543] on img at bounding box center [661, 560] width 36 height 47
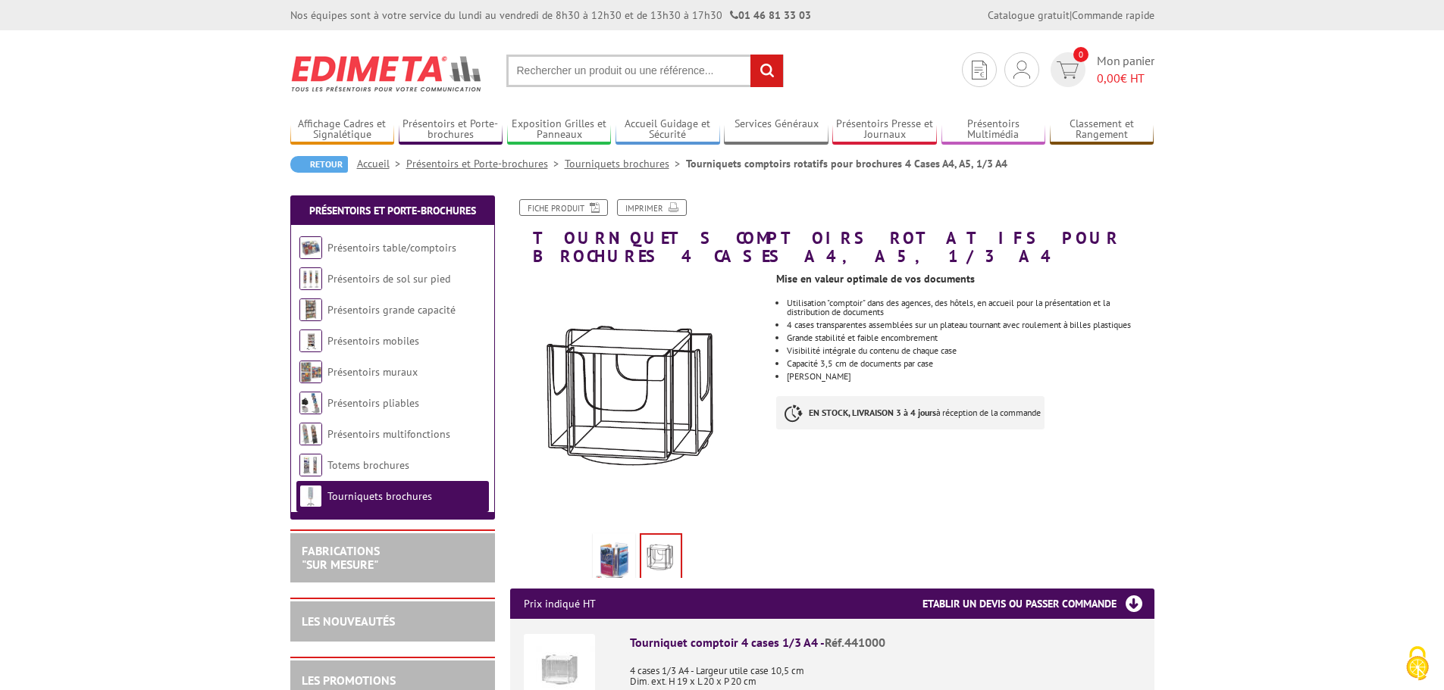
click at [612, 537] on img at bounding box center [614, 560] width 36 height 47
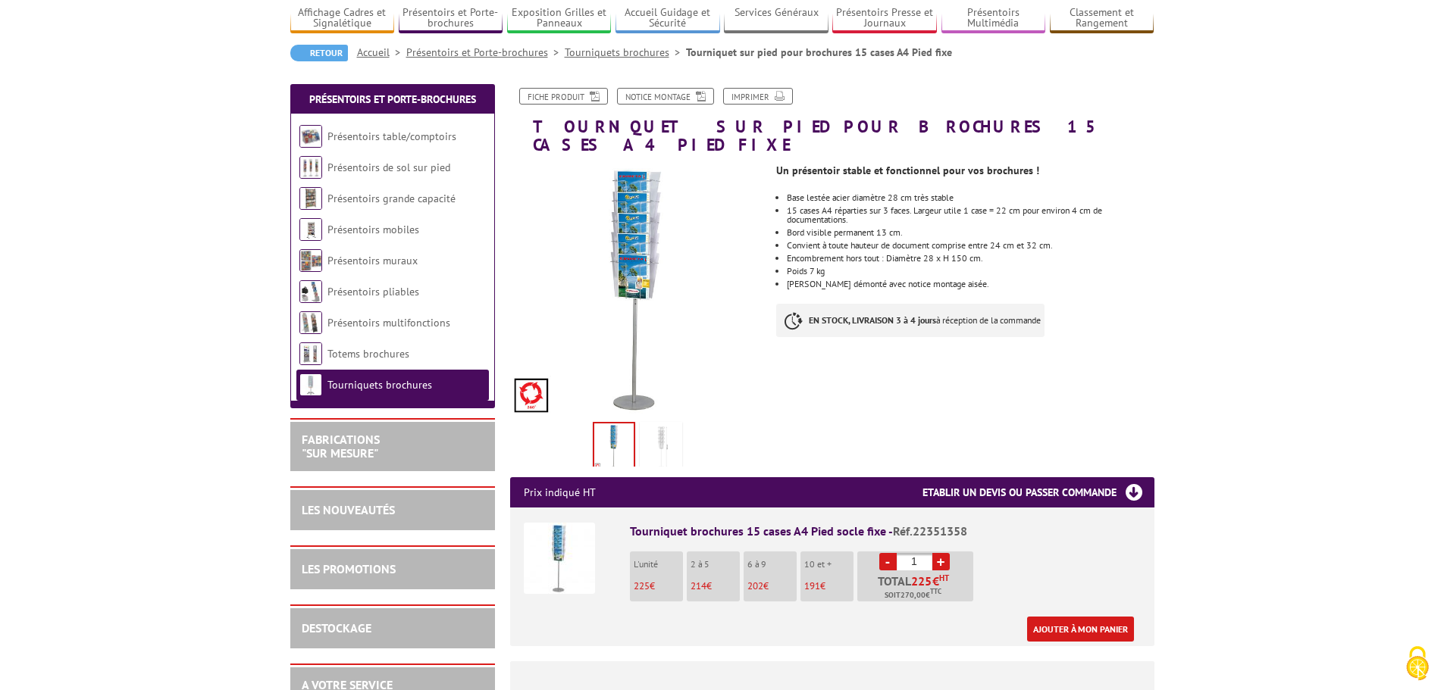
scroll to position [76, 0]
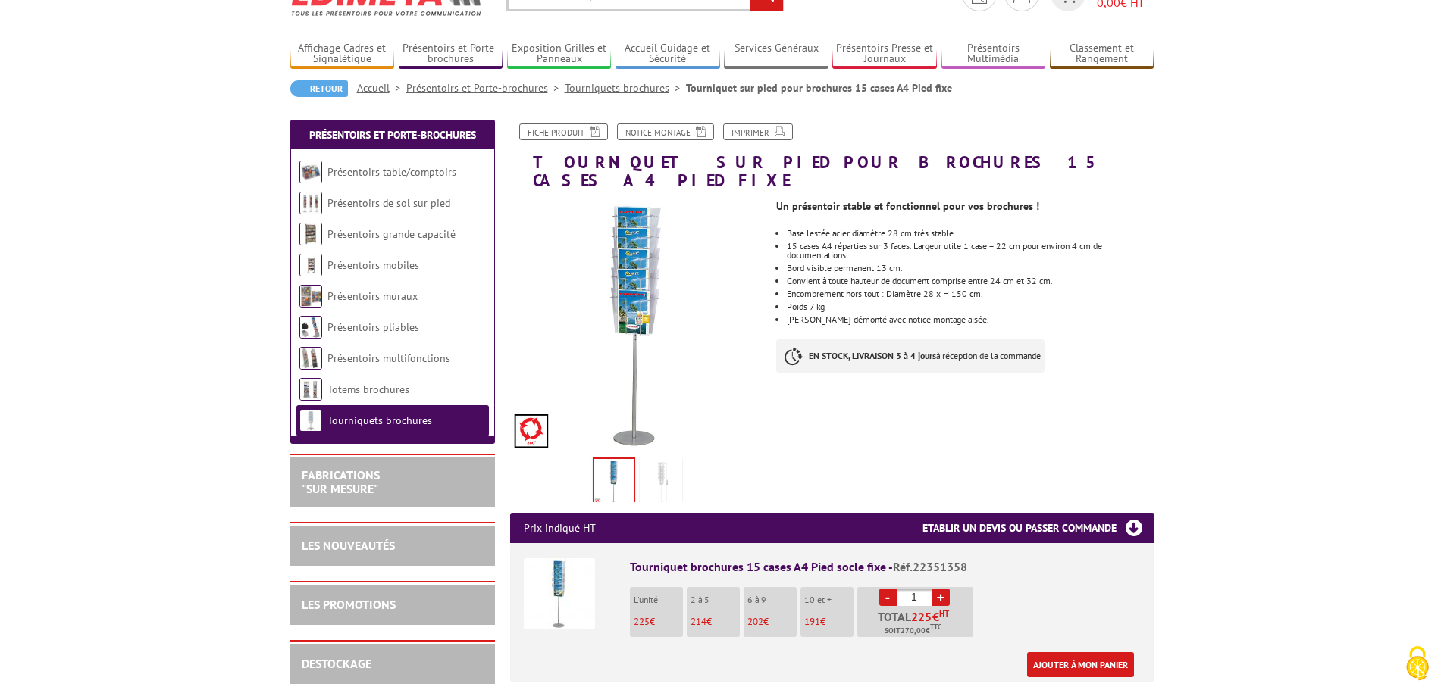
click at [671, 462] on img at bounding box center [661, 484] width 36 height 47
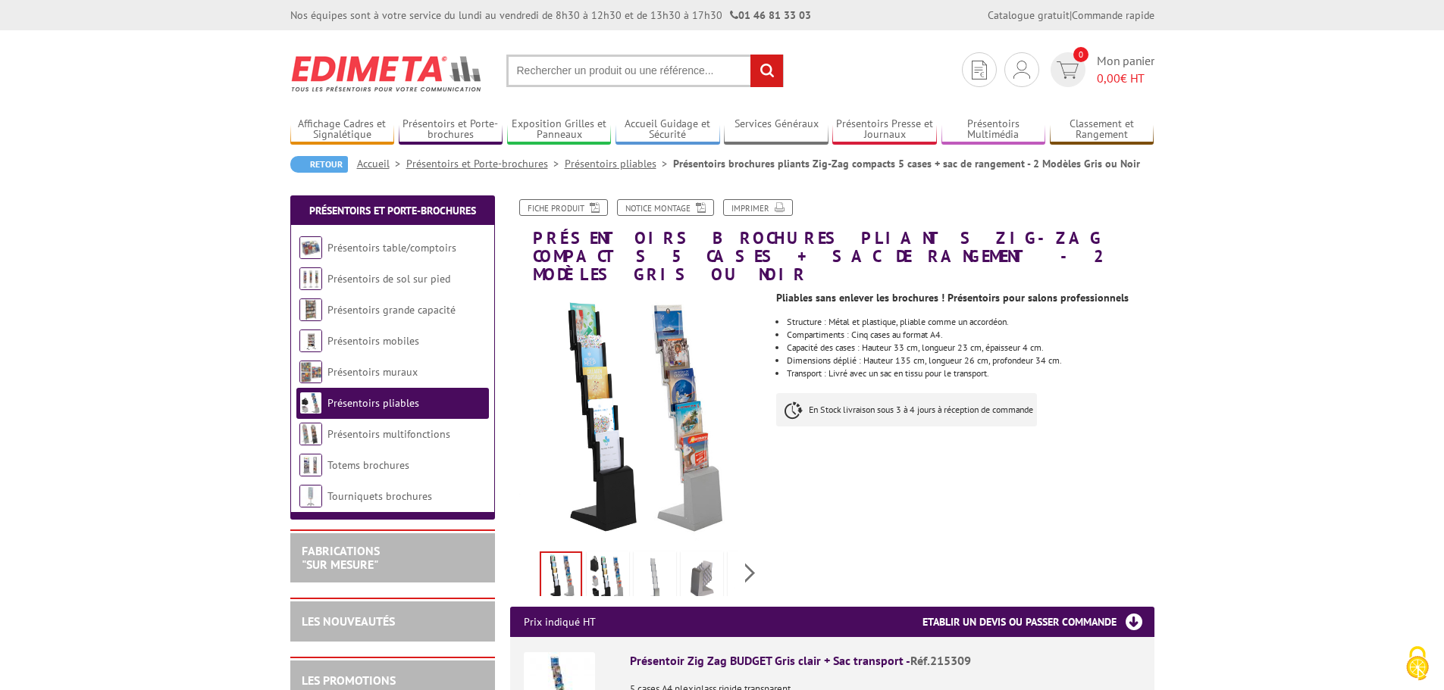
click at [604, 559] on img at bounding box center [608, 578] width 36 height 47
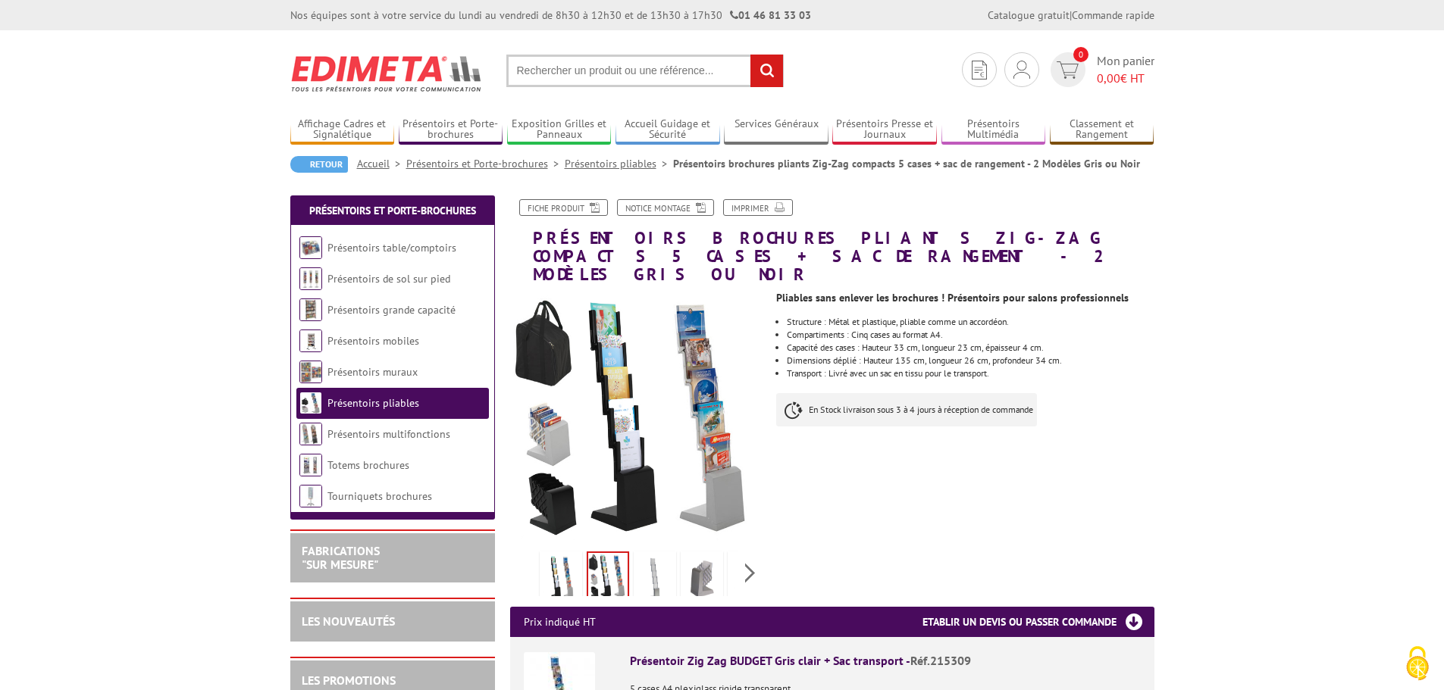
click at [661, 564] on img at bounding box center [655, 578] width 36 height 47
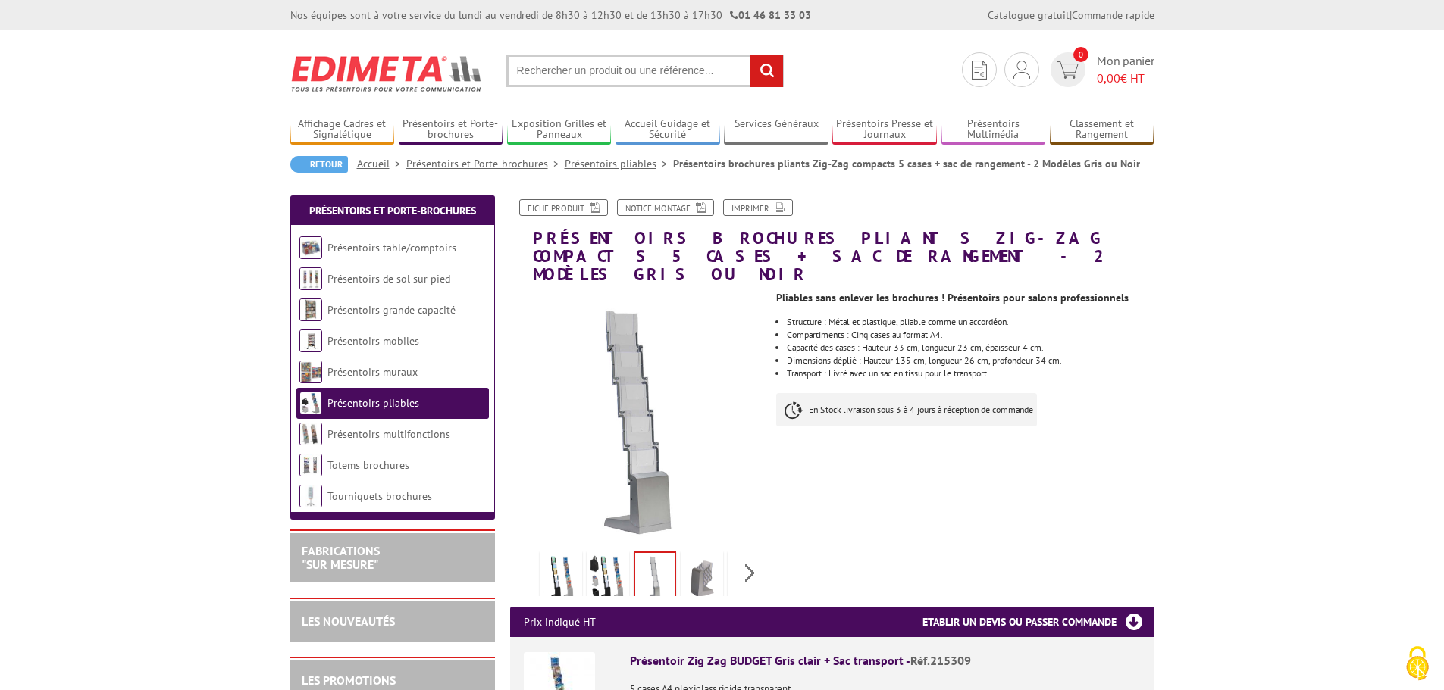
click at [703, 568] on img at bounding box center [702, 578] width 36 height 47
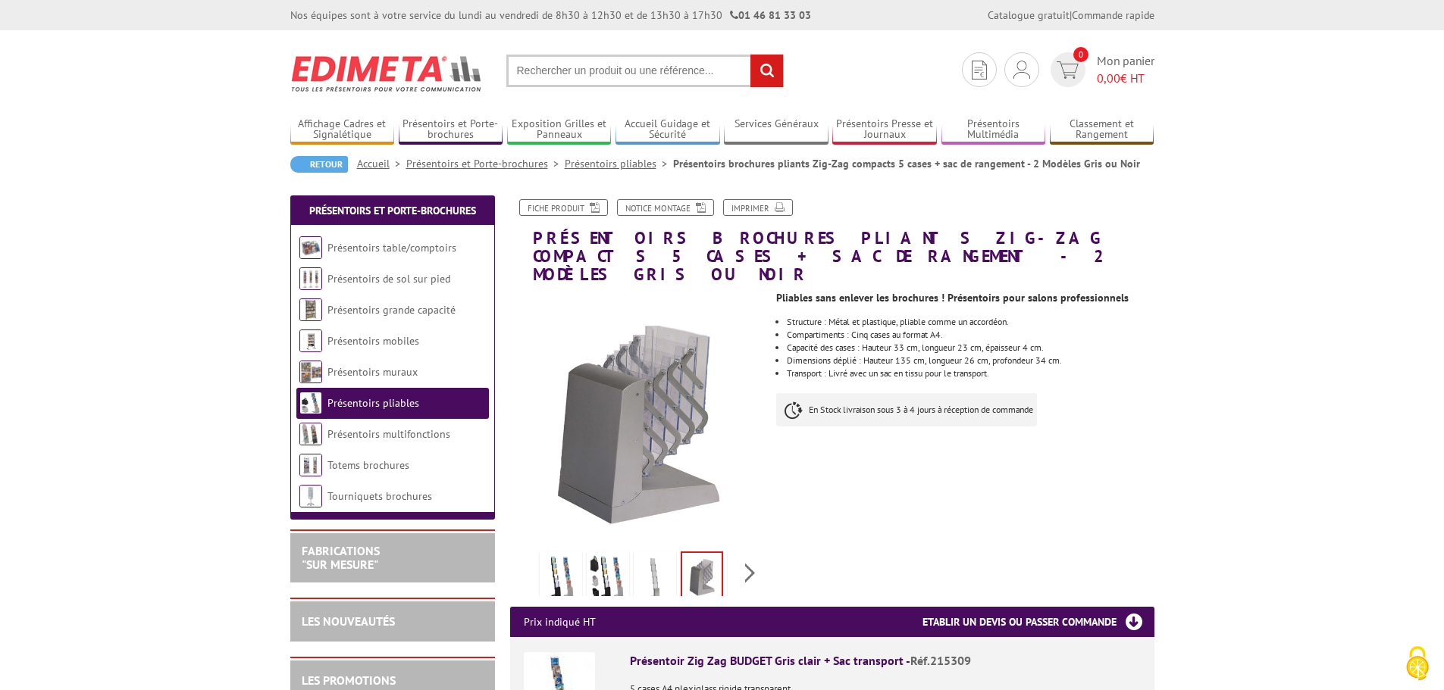
click at [741, 552] on div "Previous Next" at bounding box center [637, 572] width 255 height 53
click at [753, 558] on div "Previous Next" at bounding box center [637, 572] width 255 height 53
click at [734, 562] on link at bounding box center [714, 578] width 42 height 53
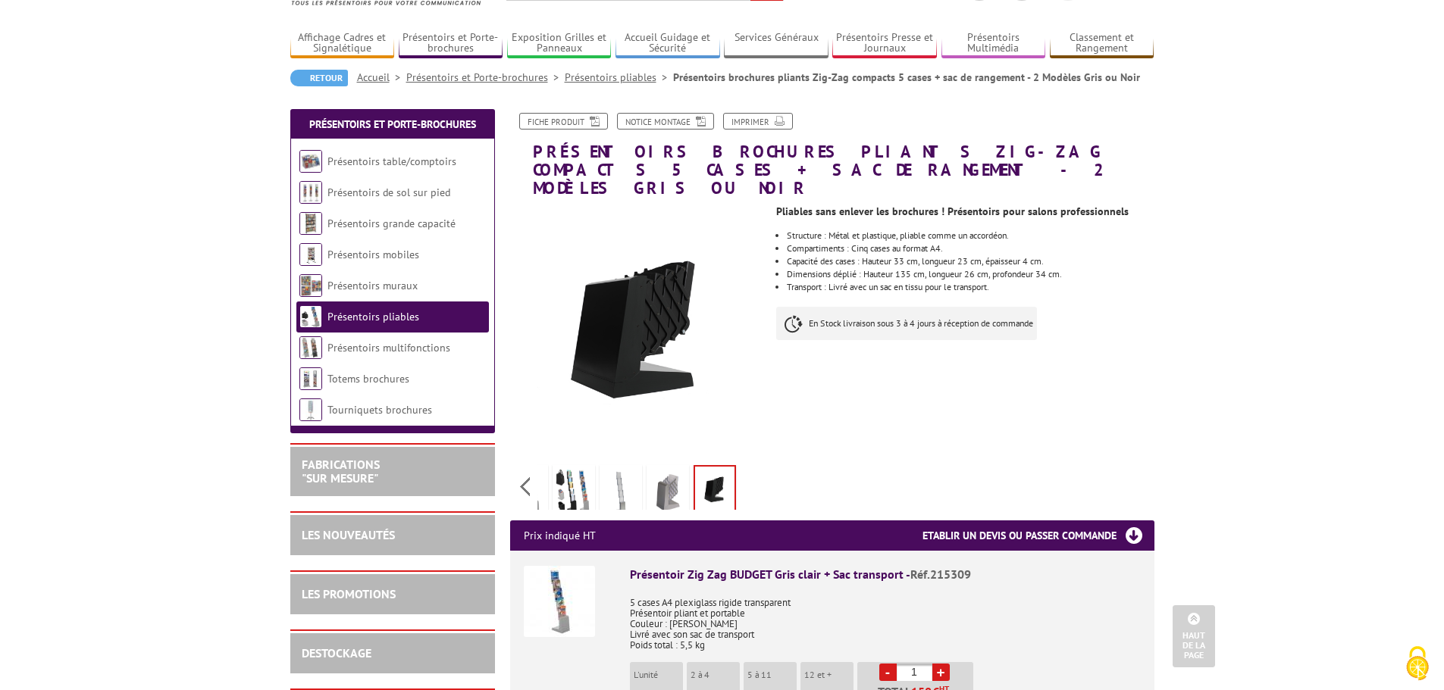
scroll to position [76, 0]
